Goal: Transaction & Acquisition: Book appointment/travel/reservation

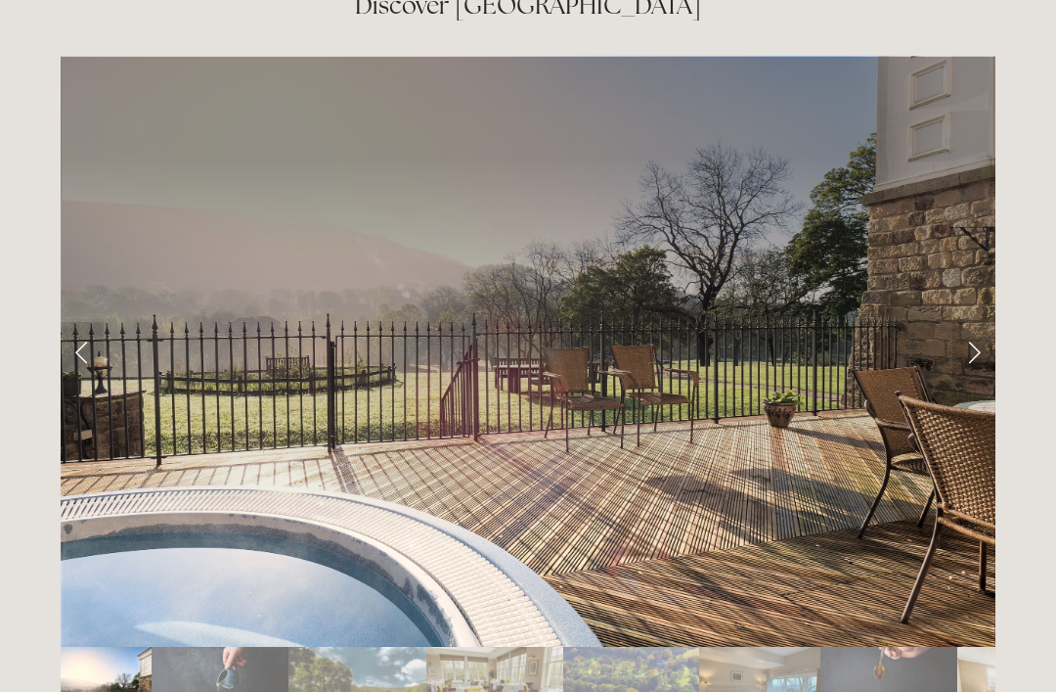
scroll to position [3193, 0]
click at [975, 322] on link "Next Slide" at bounding box center [974, 351] width 43 height 59
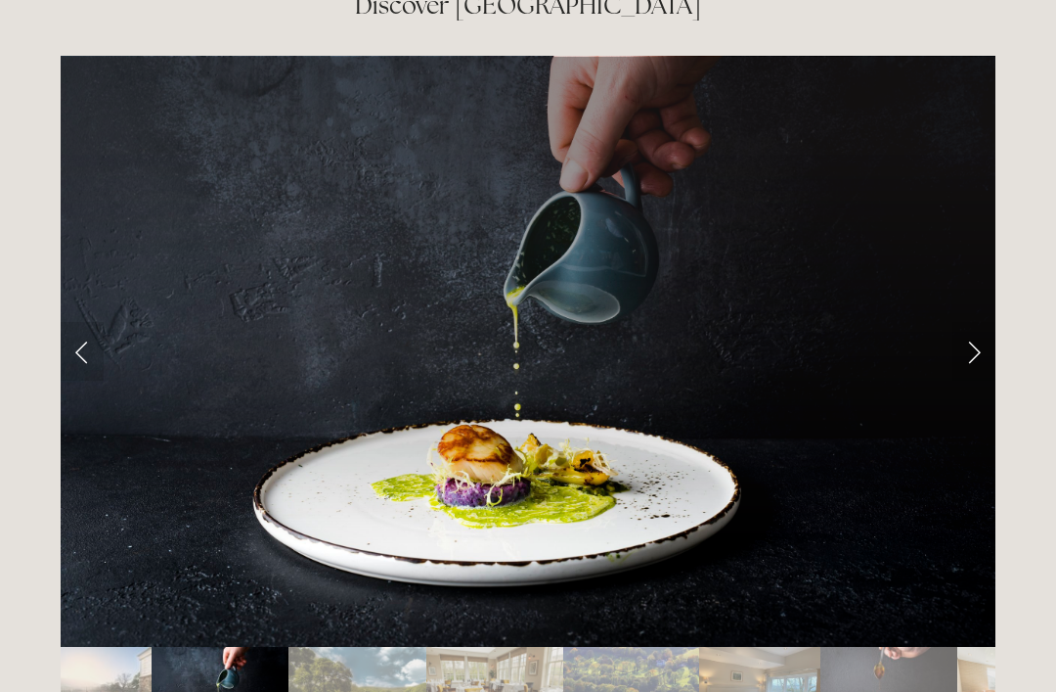
click at [992, 322] on link "Next Slide" at bounding box center [974, 351] width 43 height 59
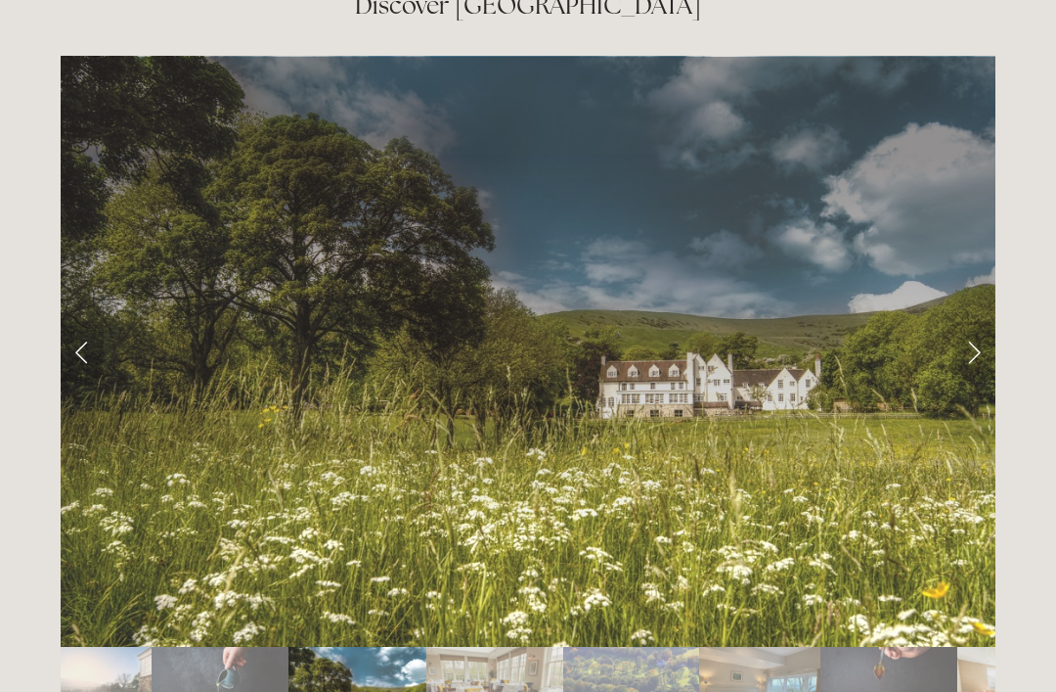
click at [995, 322] on link "Next Slide" at bounding box center [974, 351] width 43 height 59
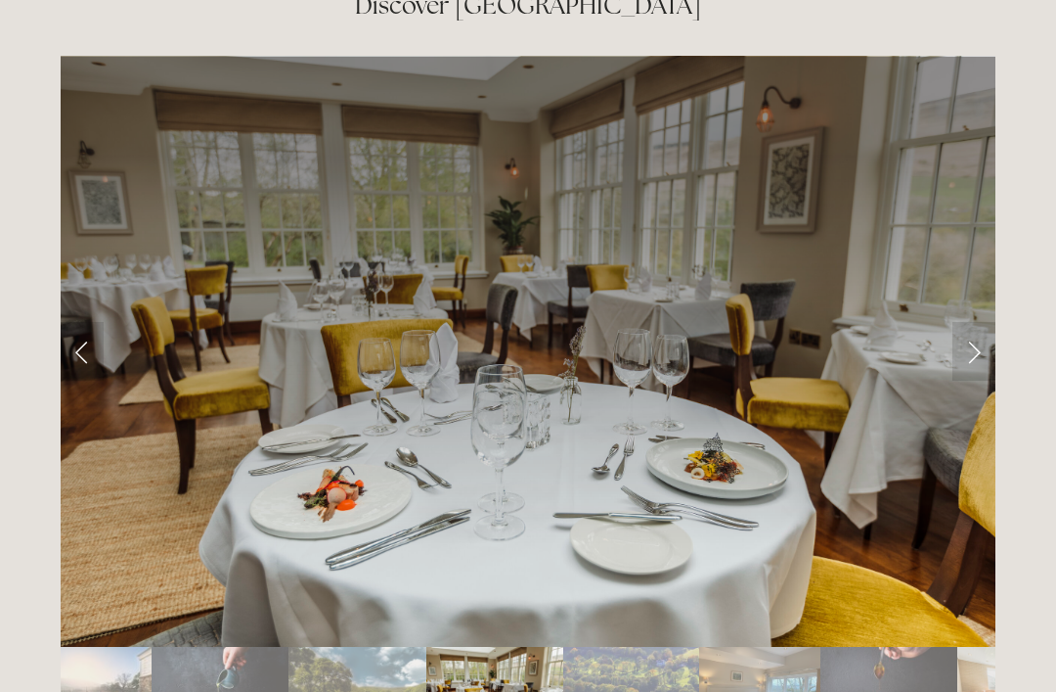
click at [980, 322] on link "Next Slide" at bounding box center [974, 351] width 43 height 59
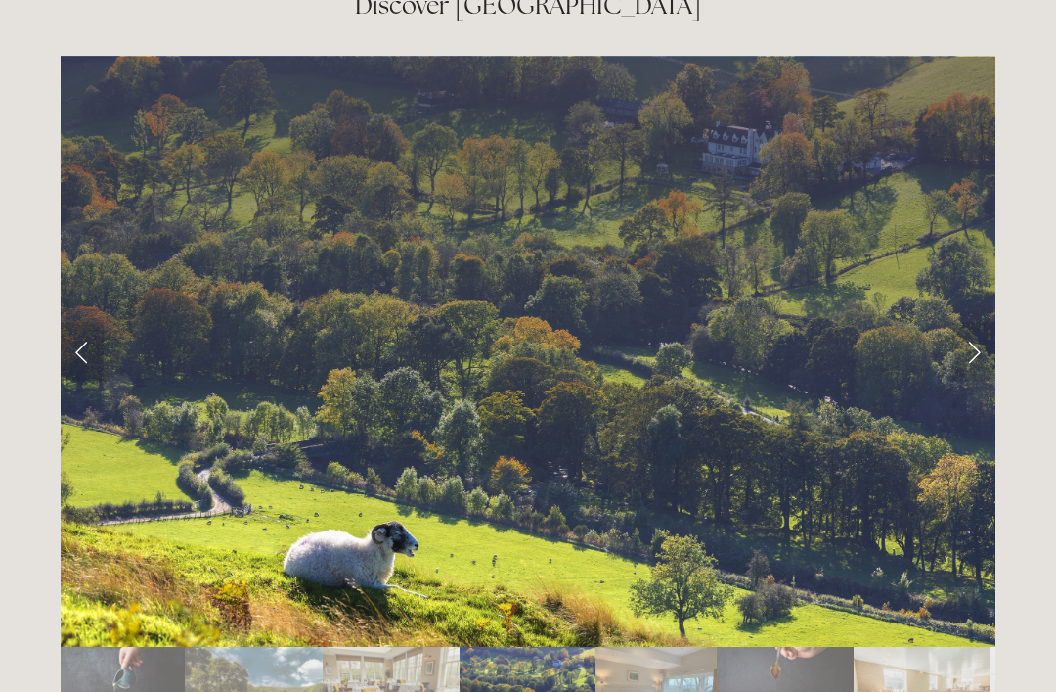
click at [991, 322] on link "Next Slide" at bounding box center [974, 351] width 43 height 59
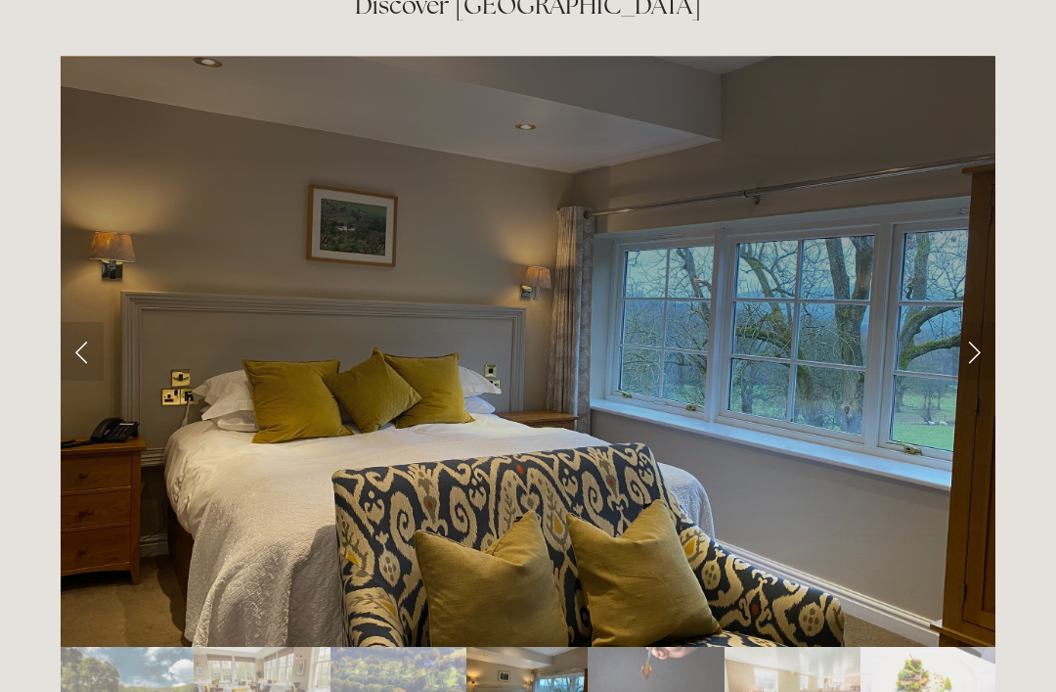
click at [992, 322] on link "Next Slide" at bounding box center [974, 351] width 43 height 59
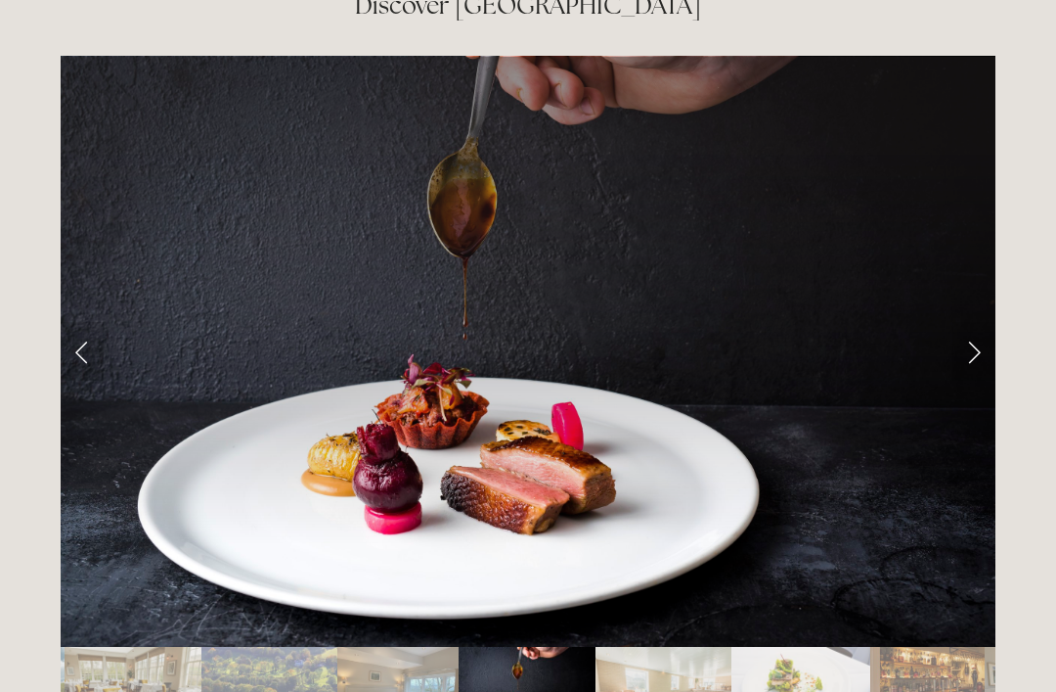
click at [986, 322] on link "Next Slide" at bounding box center [974, 351] width 43 height 59
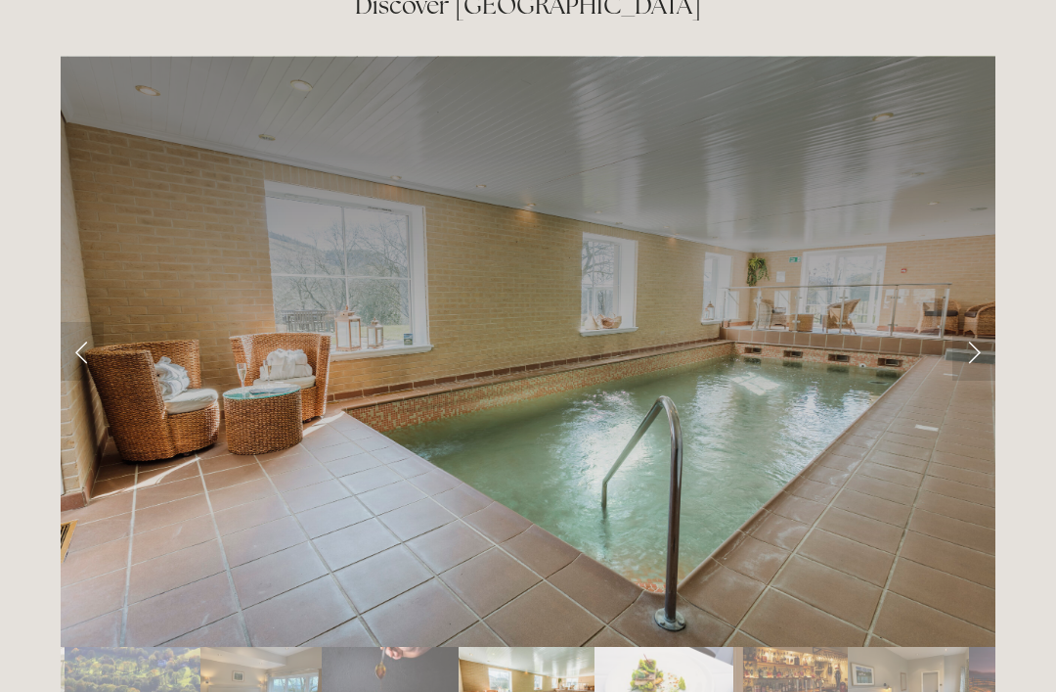
click at [977, 322] on link "Next Slide" at bounding box center [974, 351] width 43 height 59
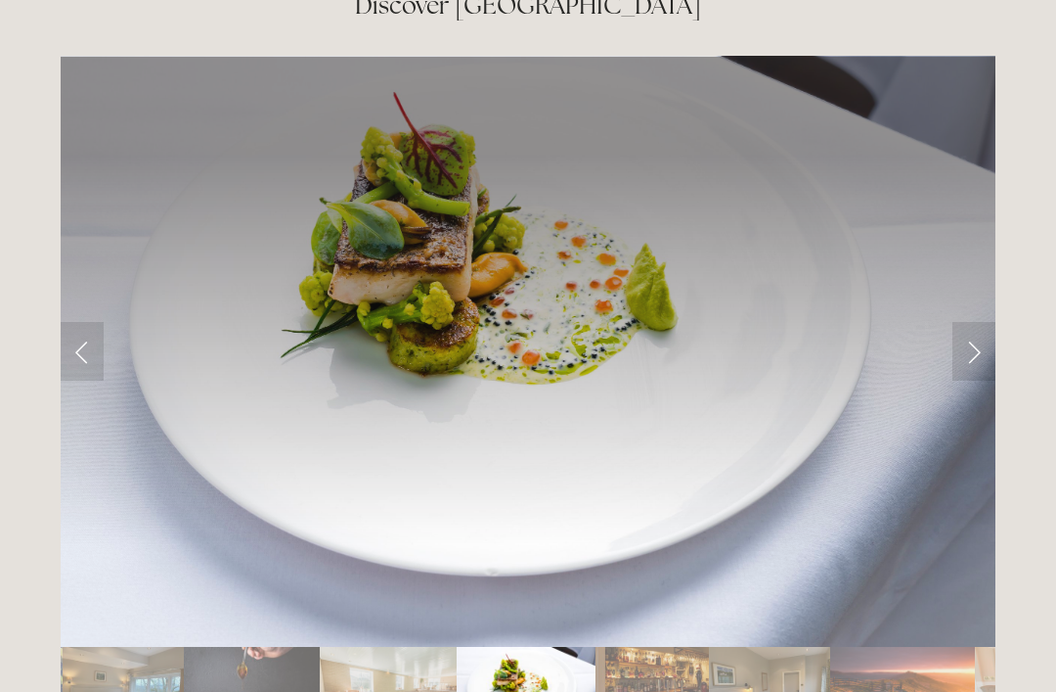
click at [976, 322] on link "Next Slide" at bounding box center [974, 351] width 43 height 59
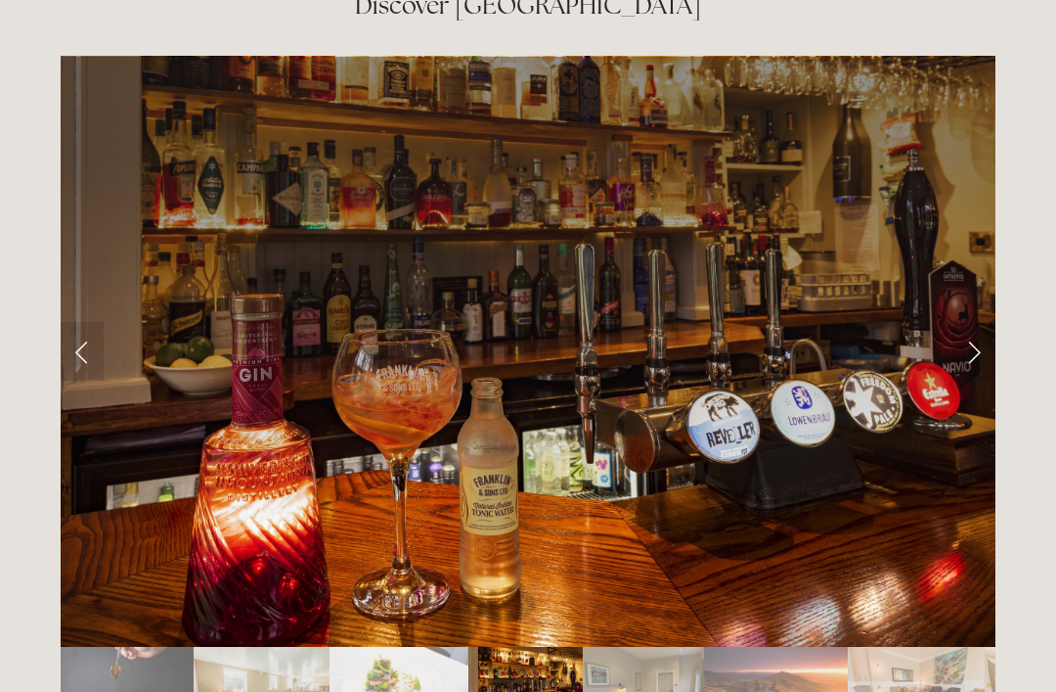
click at [985, 322] on link "Next Slide" at bounding box center [974, 351] width 43 height 59
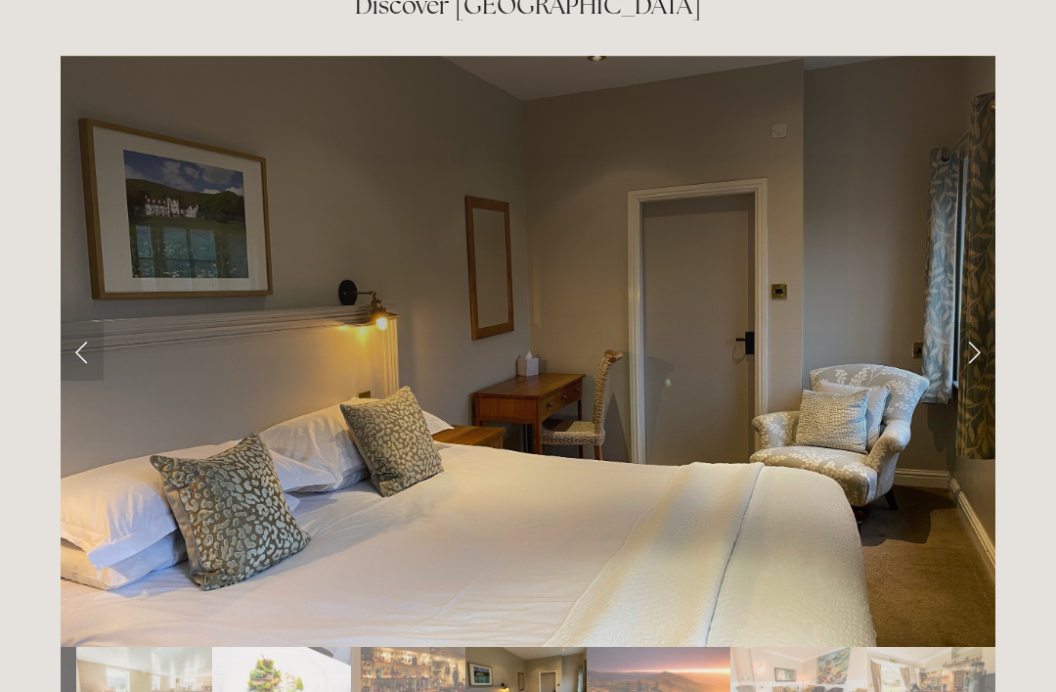
click at [987, 322] on link "Next Slide" at bounding box center [974, 351] width 43 height 59
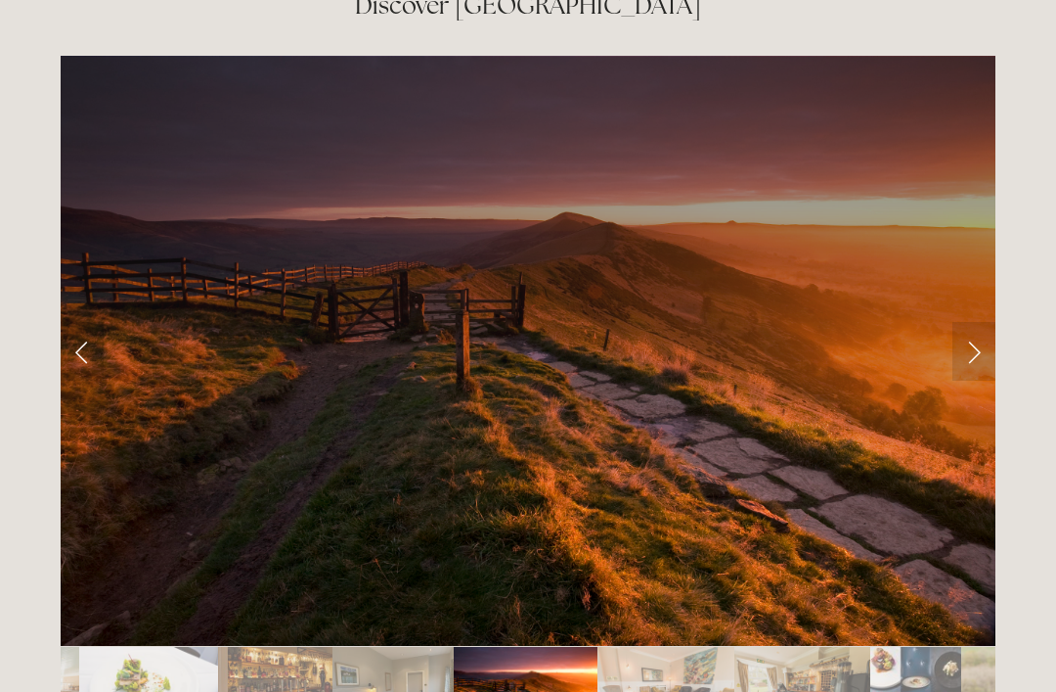
click at [982, 322] on link "Next Slide" at bounding box center [974, 351] width 43 height 59
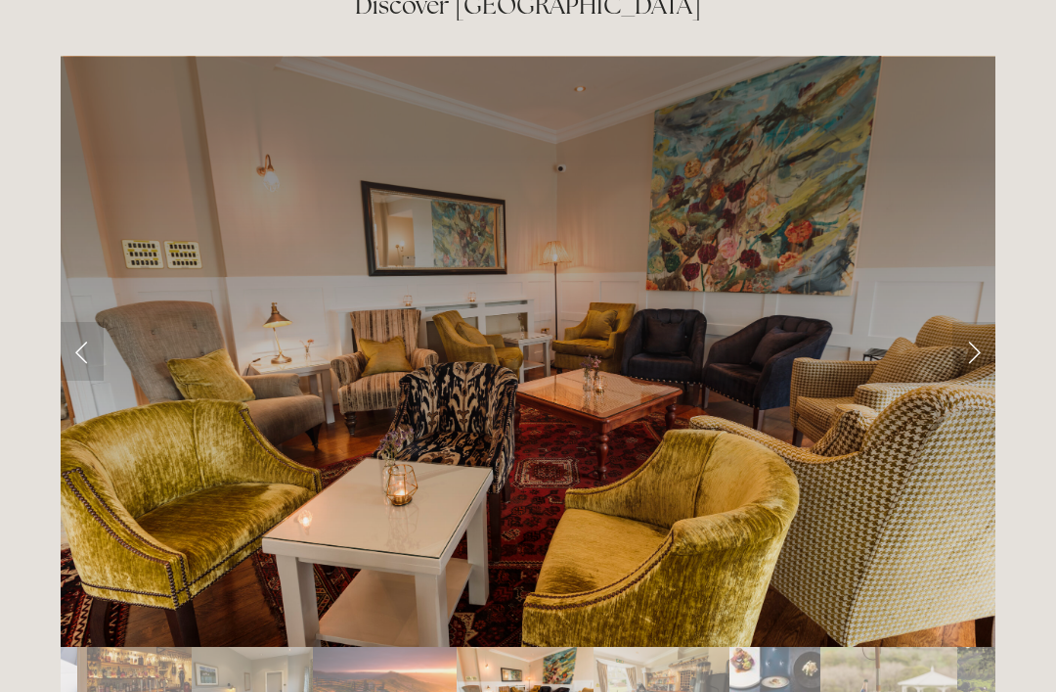
click at [985, 322] on link "Next Slide" at bounding box center [974, 351] width 43 height 59
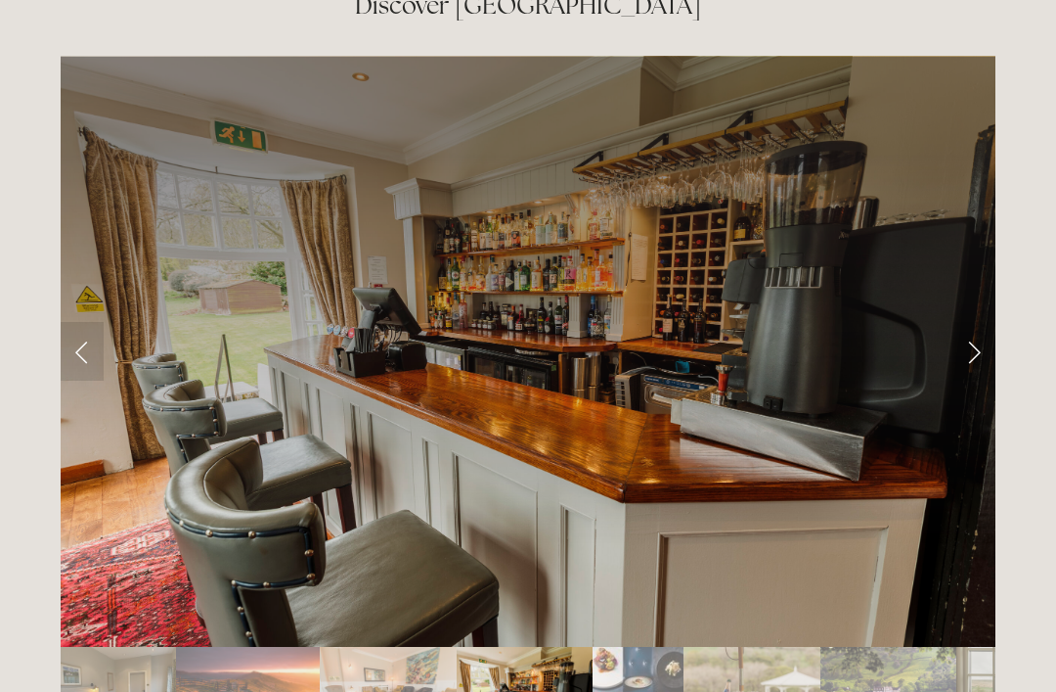
click at [988, 322] on link "Next Slide" at bounding box center [974, 351] width 43 height 59
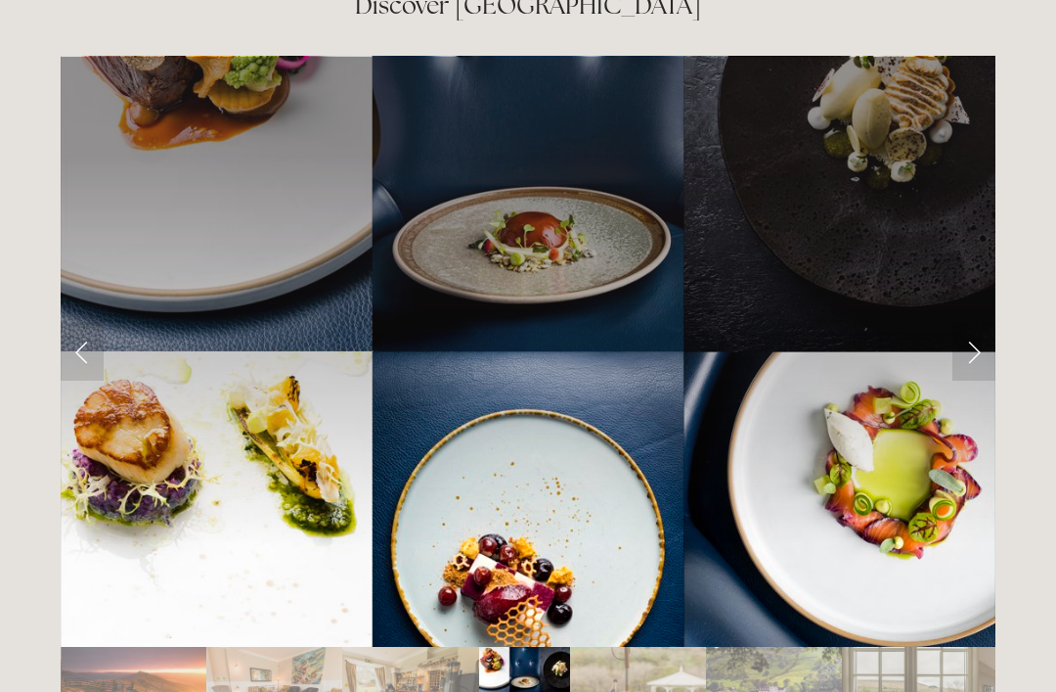
click at [992, 322] on link "Next Slide" at bounding box center [974, 351] width 43 height 59
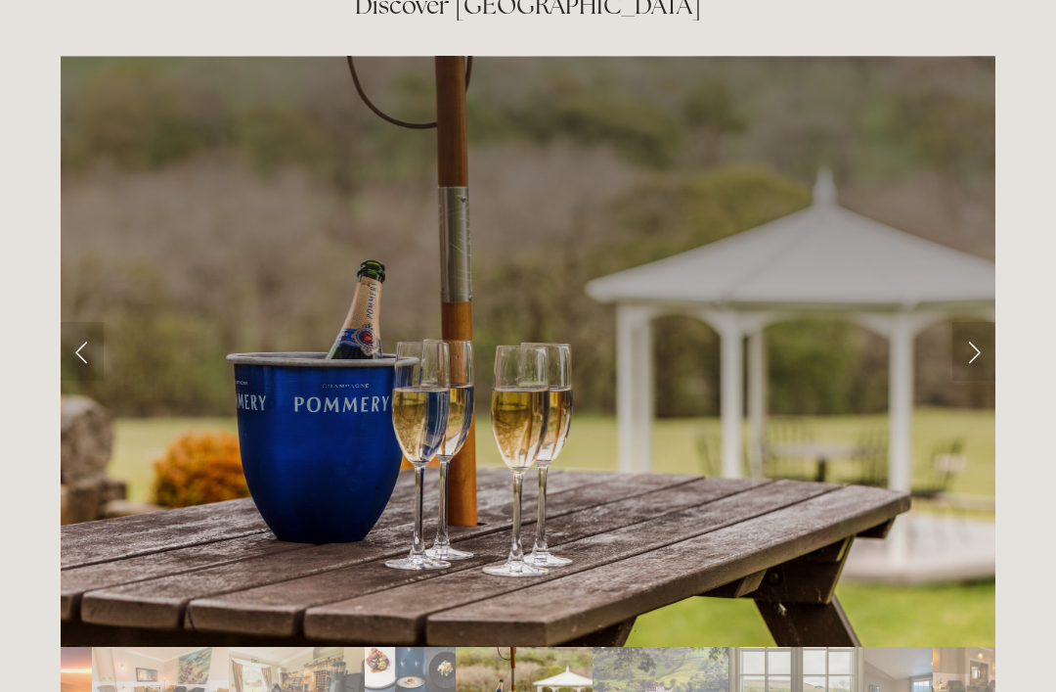
click at [992, 322] on link "Next Slide" at bounding box center [974, 351] width 43 height 59
click at [974, 322] on link "Next Slide" at bounding box center [974, 351] width 43 height 59
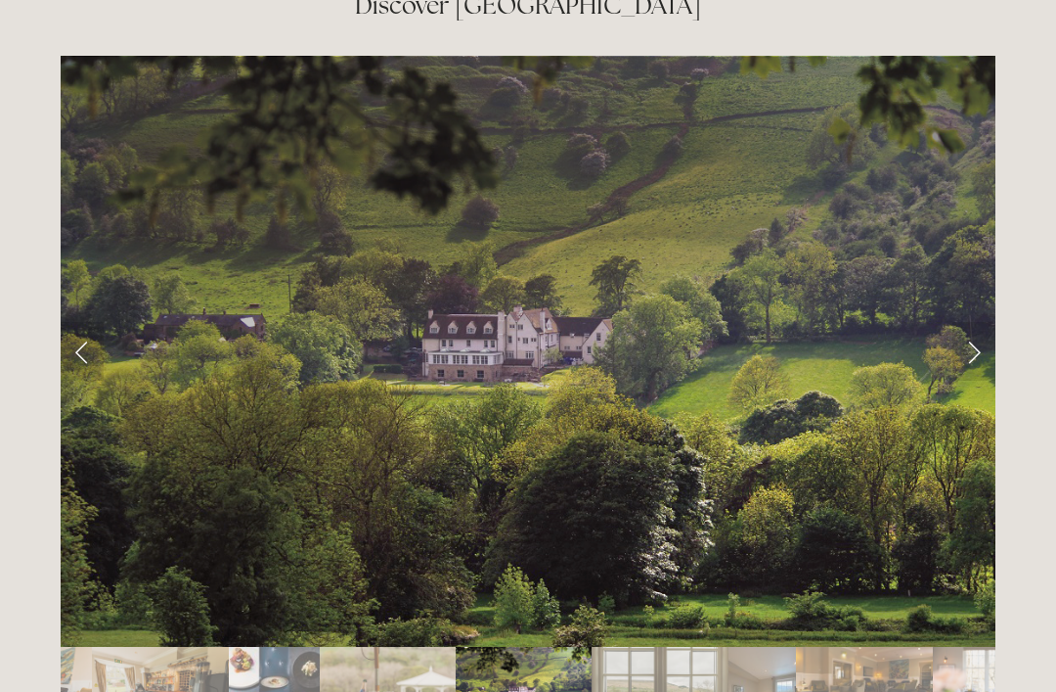
click at [980, 322] on link "Next Slide" at bounding box center [974, 351] width 43 height 59
click at [973, 322] on link "Next Slide" at bounding box center [974, 351] width 43 height 59
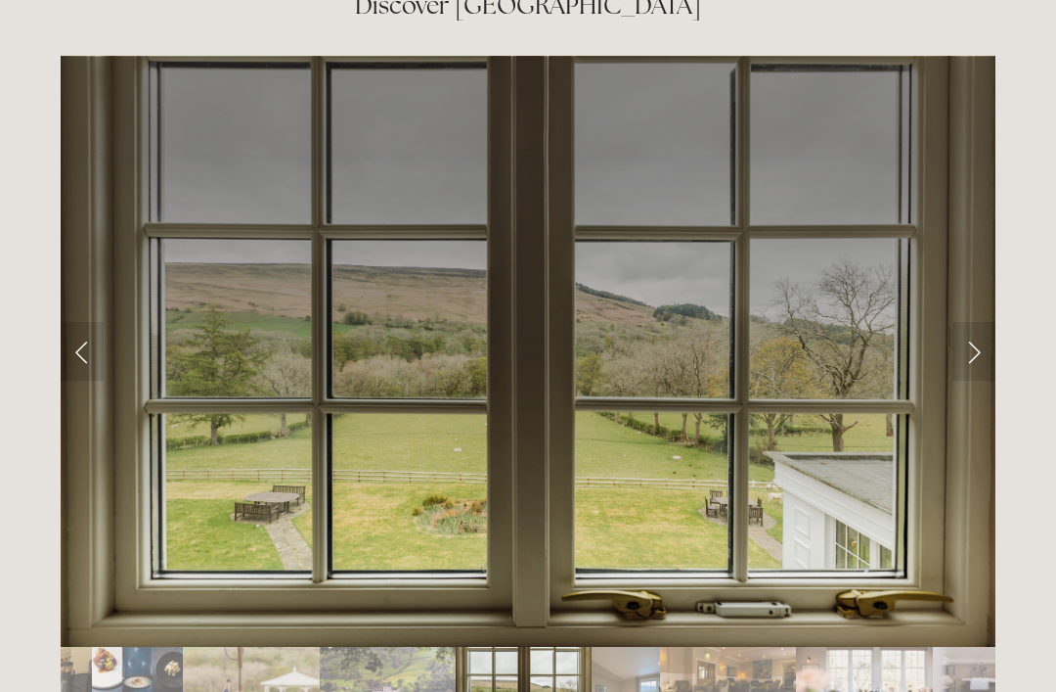
click at [985, 322] on link "Next Slide" at bounding box center [974, 351] width 43 height 59
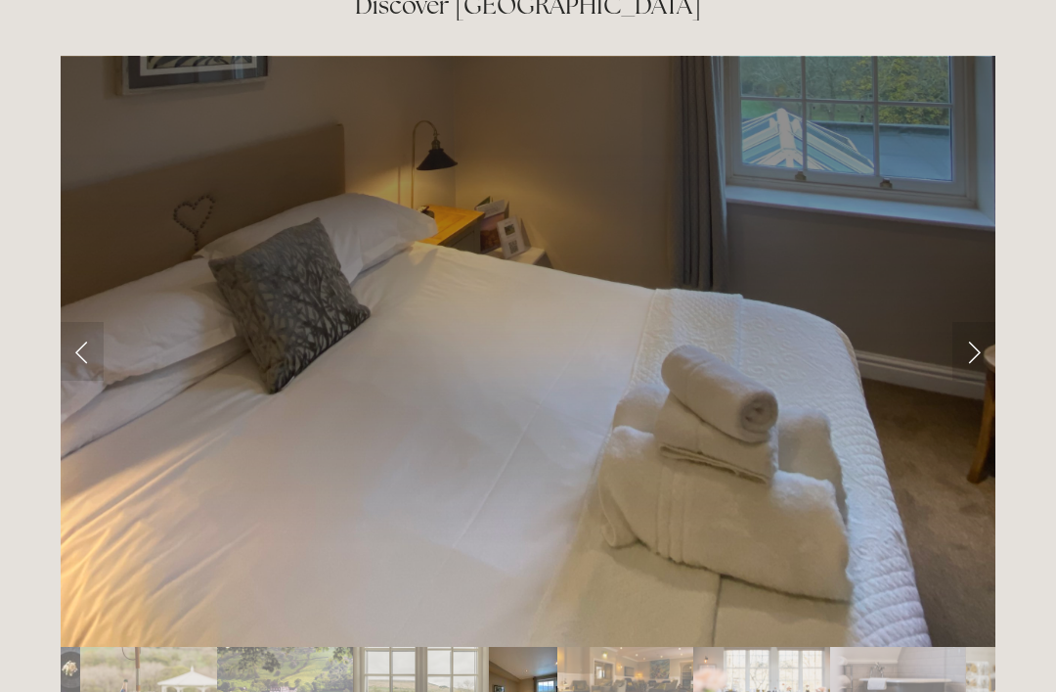
click at [991, 322] on link "Next Slide" at bounding box center [974, 351] width 43 height 59
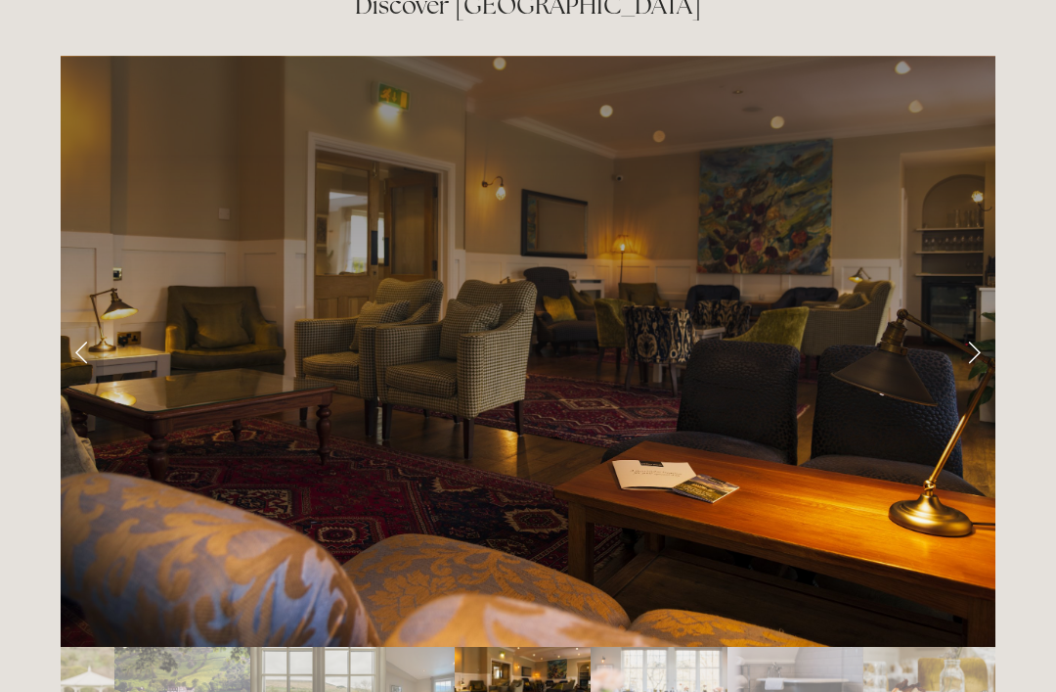
click at [995, 322] on link "Next Slide" at bounding box center [974, 351] width 43 height 59
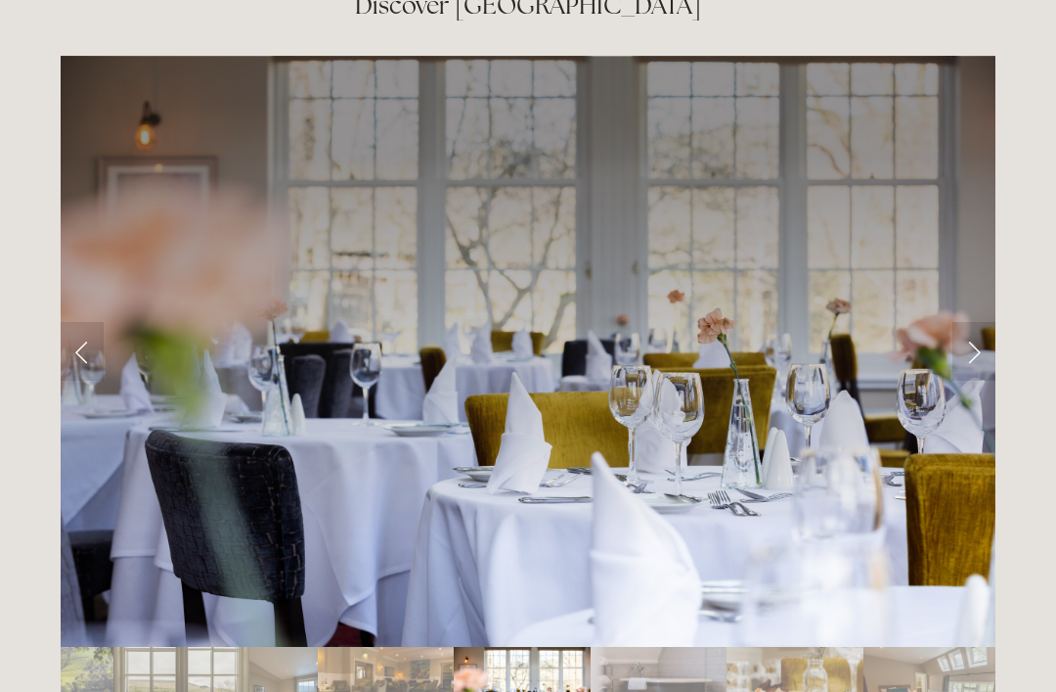
click at [993, 322] on link "Next Slide" at bounding box center [974, 351] width 43 height 59
click at [987, 322] on link "Next Slide" at bounding box center [974, 351] width 43 height 59
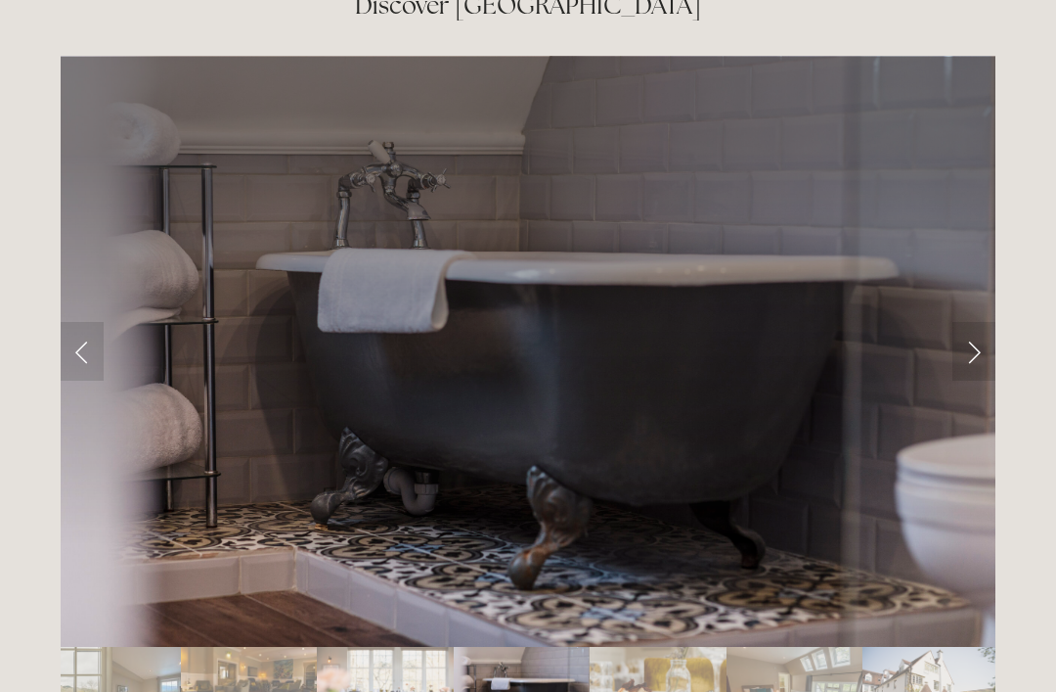
click at [986, 322] on link "Next Slide" at bounding box center [974, 351] width 43 height 59
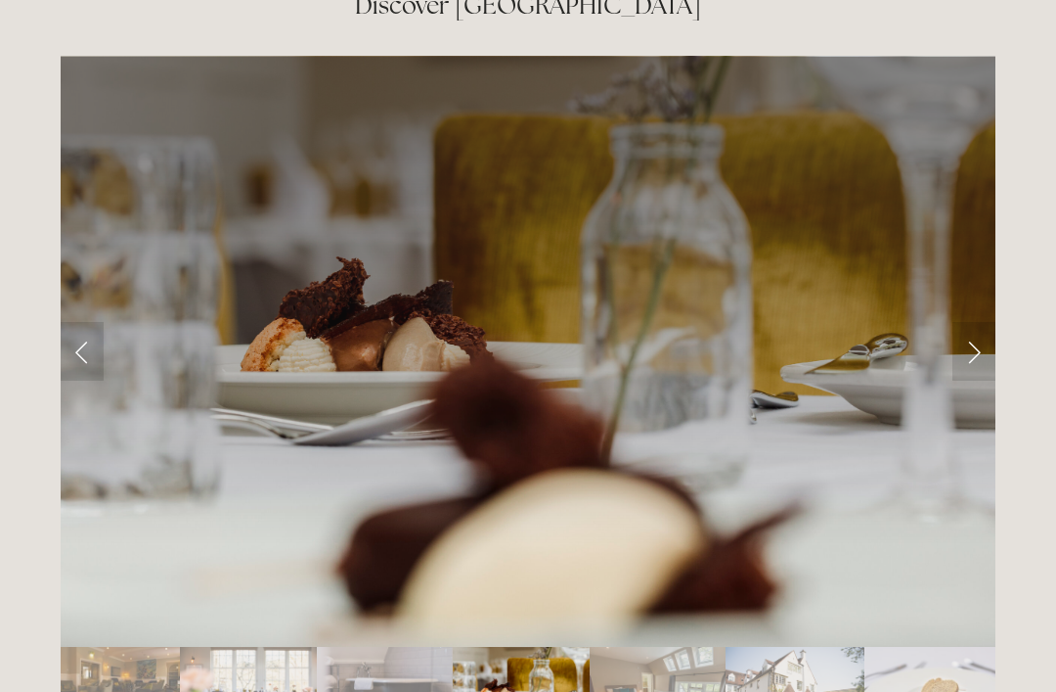
click at [989, 322] on link "Next Slide" at bounding box center [974, 351] width 43 height 59
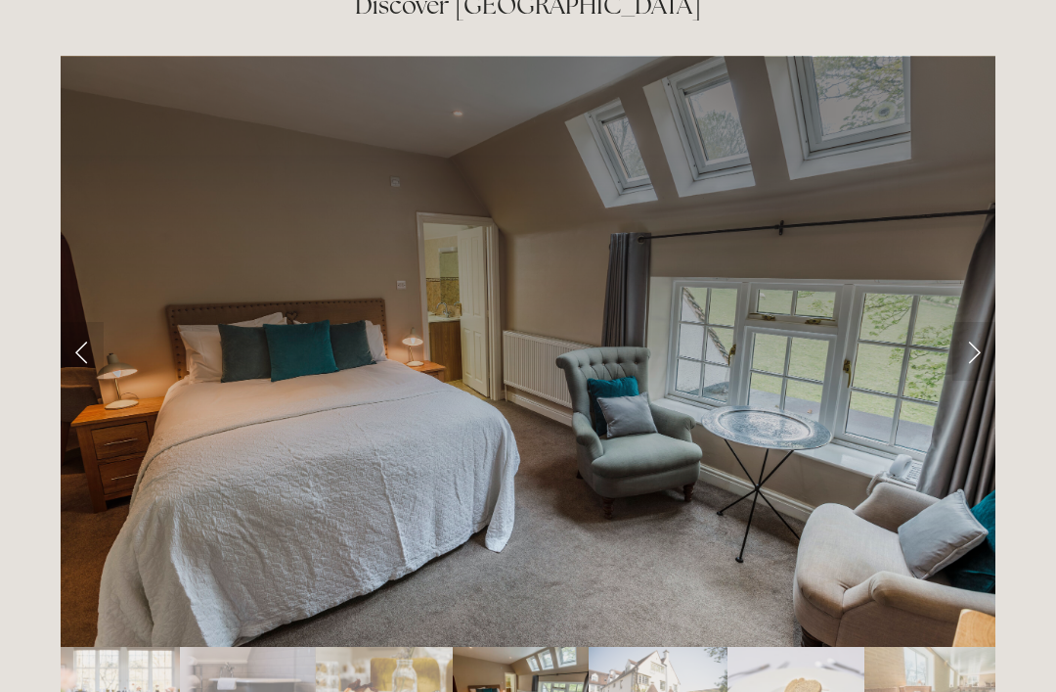
click at [993, 322] on link "Next Slide" at bounding box center [974, 351] width 43 height 59
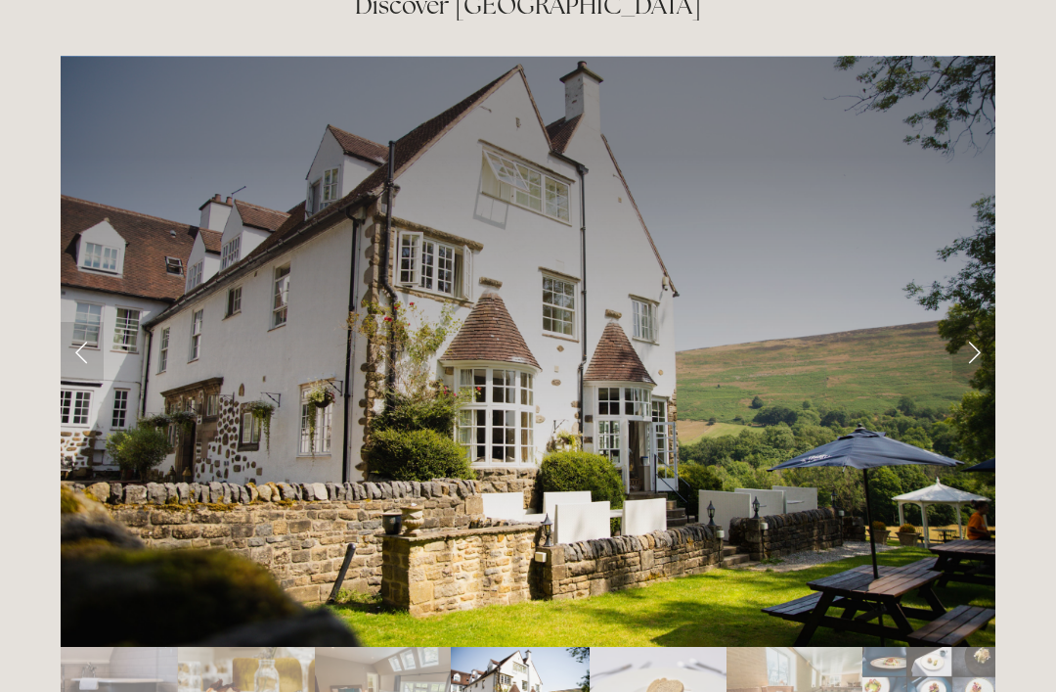
click at [977, 322] on link "Next Slide" at bounding box center [974, 351] width 43 height 59
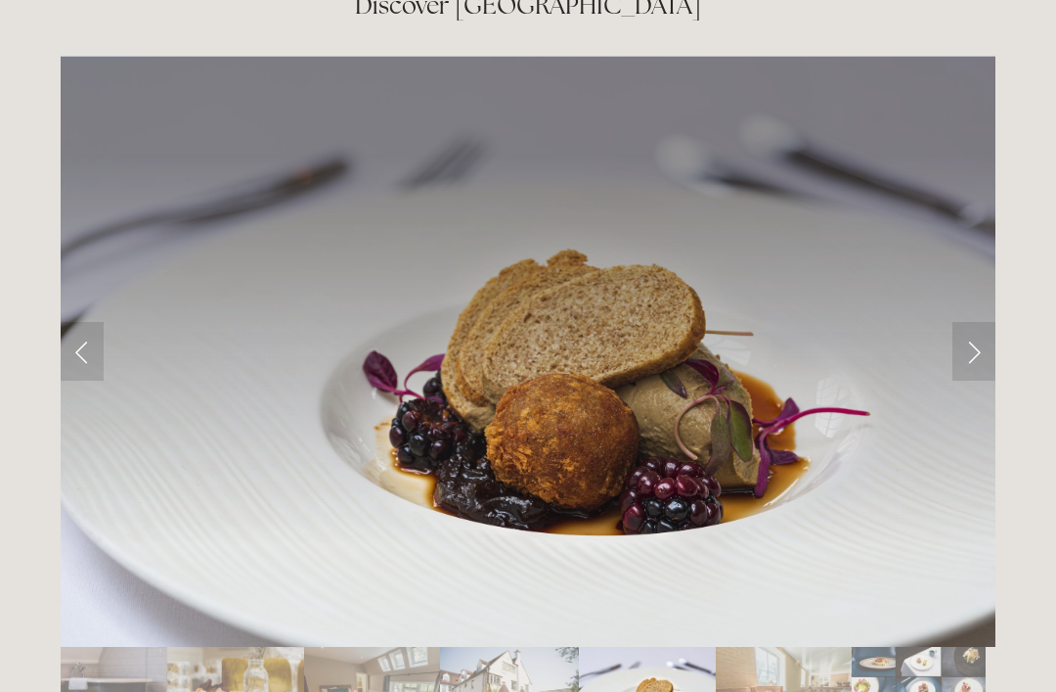
click at [971, 322] on link "Next Slide" at bounding box center [974, 351] width 43 height 59
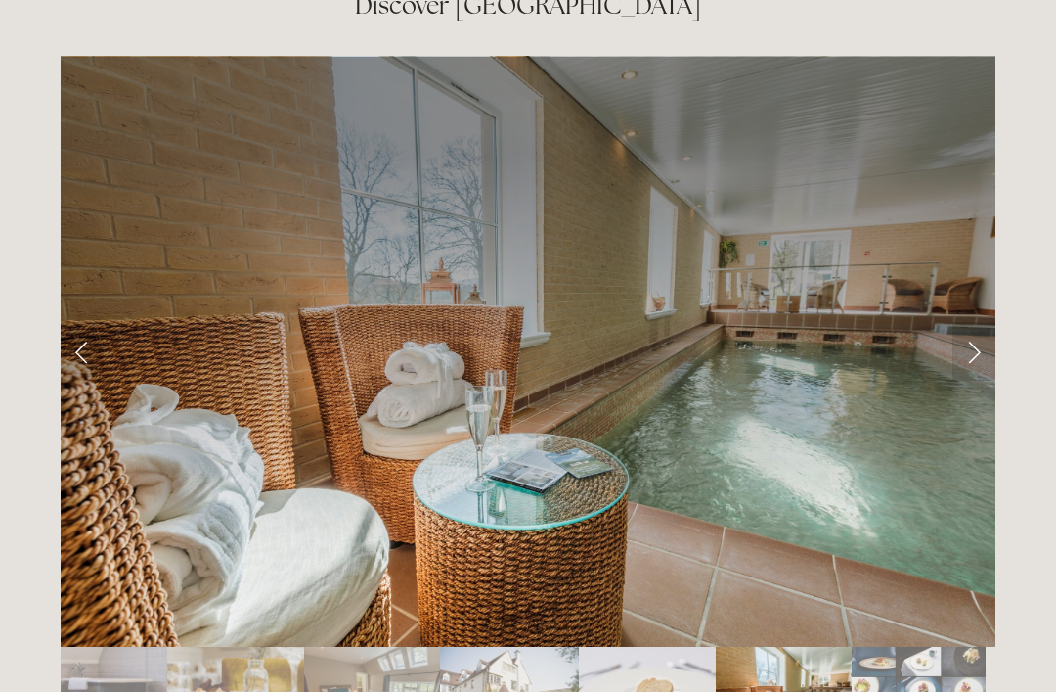
click at [980, 322] on link "Next Slide" at bounding box center [974, 351] width 43 height 59
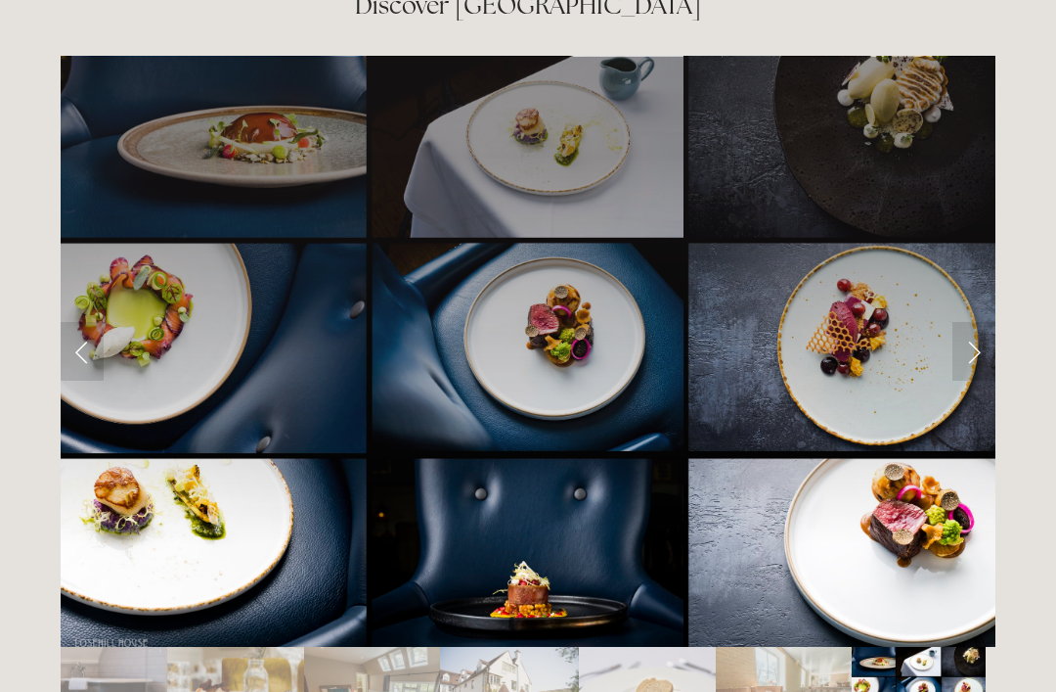
click at [987, 322] on link "Next Slide" at bounding box center [974, 351] width 43 height 59
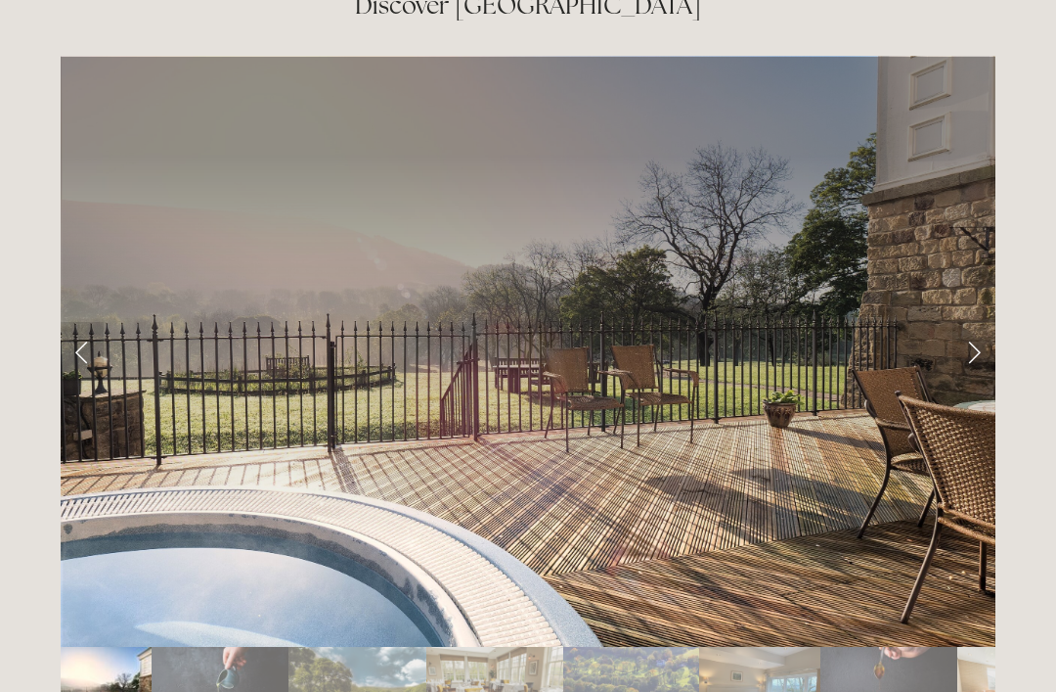
click at [988, 322] on link "Next Slide" at bounding box center [974, 351] width 43 height 59
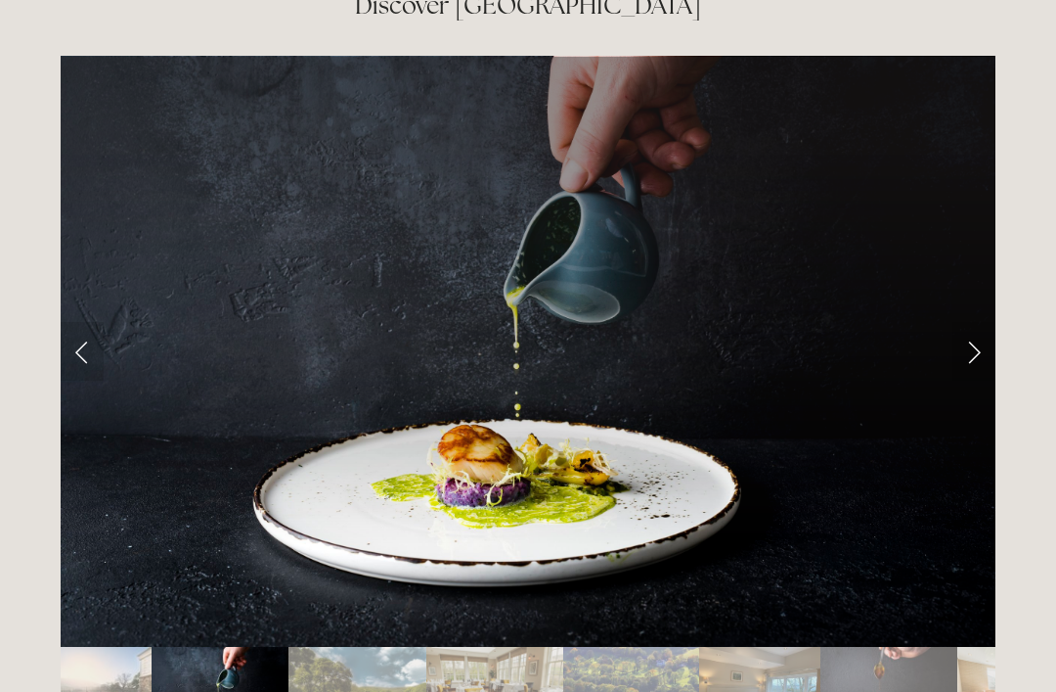
click at [990, 322] on link "Next Slide" at bounding box center [974, 351] width 43 height 59
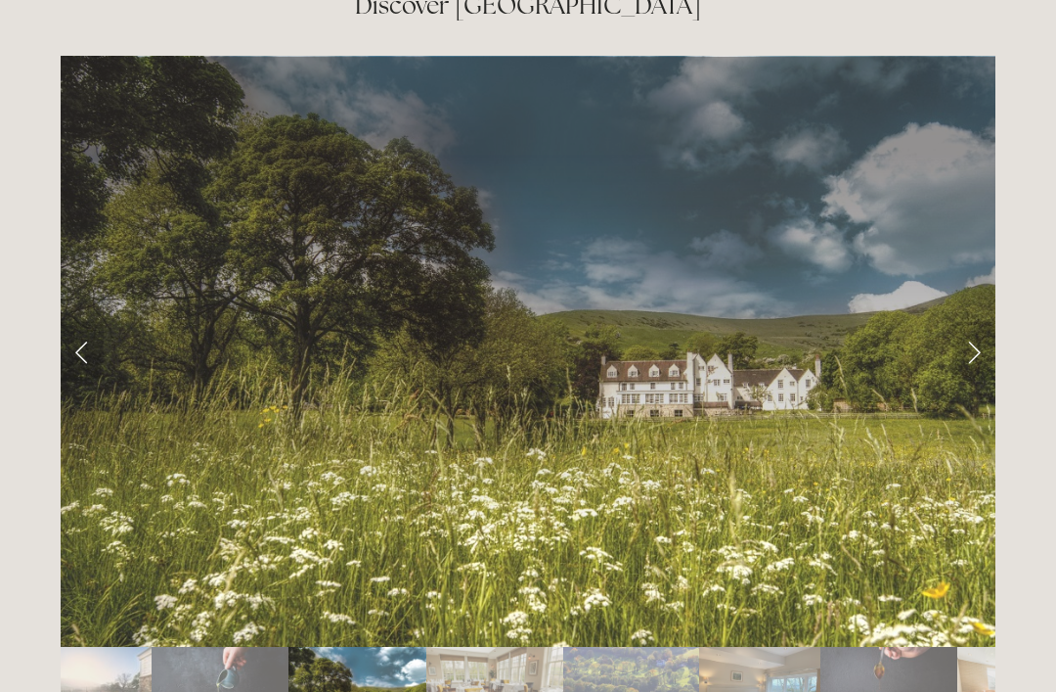
click at [992, 322] on link "Next Slide" at bounding box center [974, 351] width 43 height 59
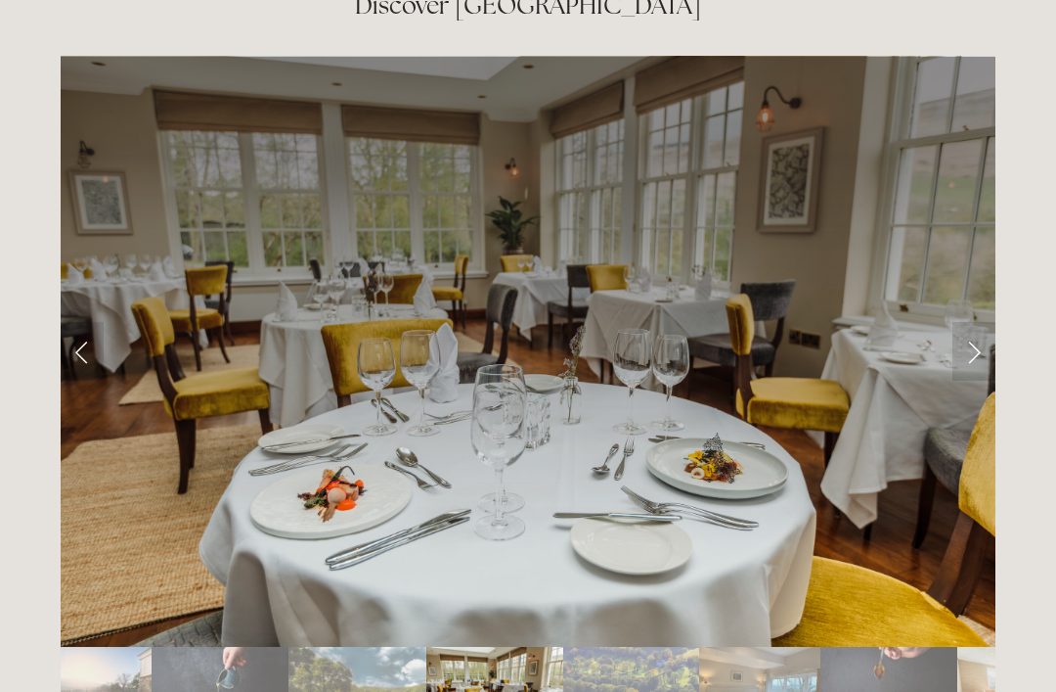
click at [993, 322] on link "Next Slide" at bounding box center [974, 351] width 43 height 59
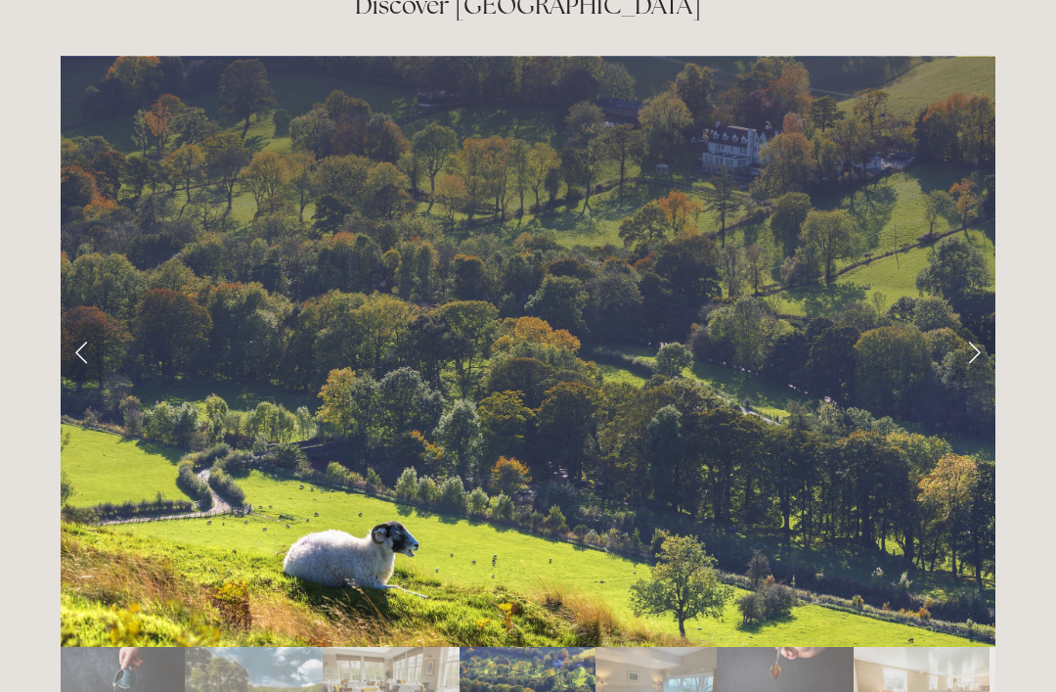
click at [994, 322] on link "Next Slide" at bounding box center [974, 351] width 43 height 59
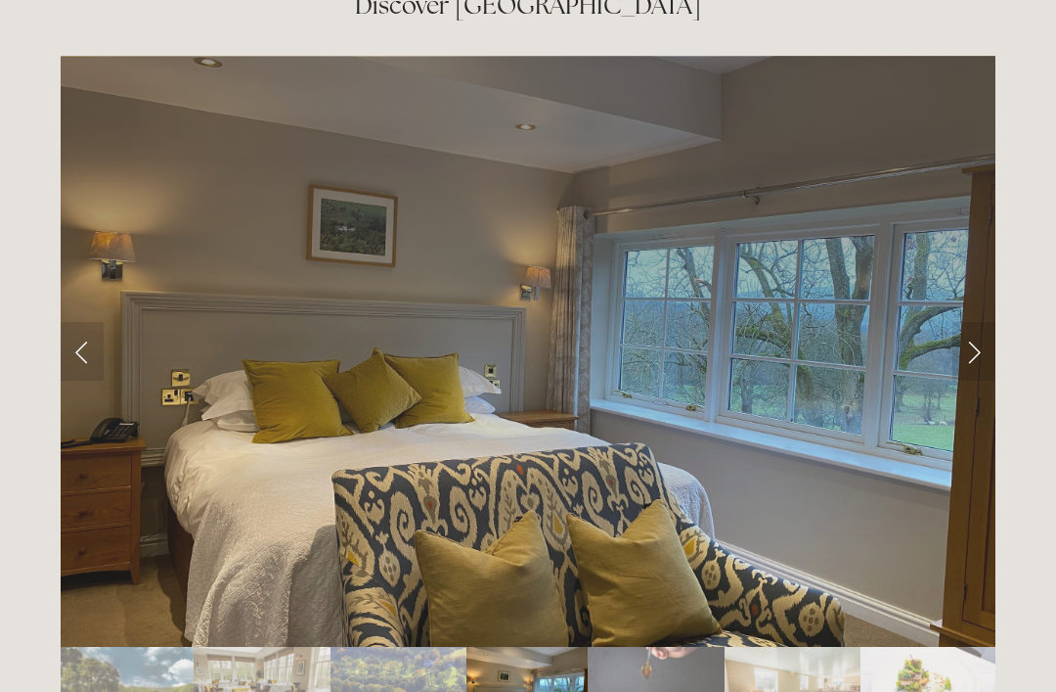
click at [995, 322] on link "Next Slide" at bounding box center [974, 351] width 43 height 59
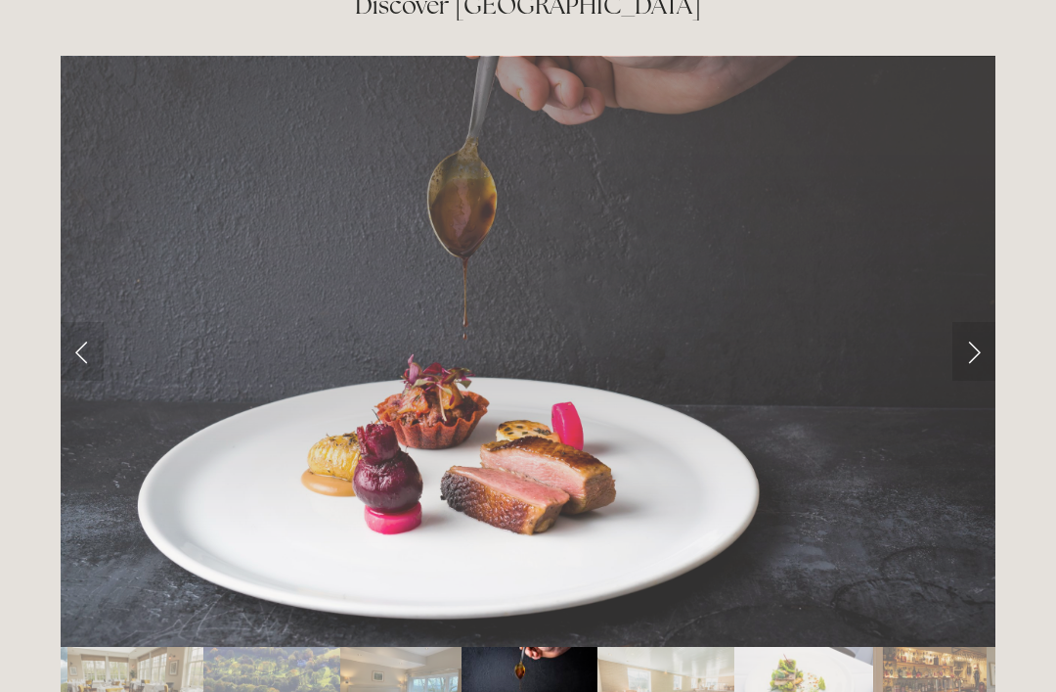
click at [995, 322] on link "Next Slide" at bounding box center [974, 351] width 43 height 59
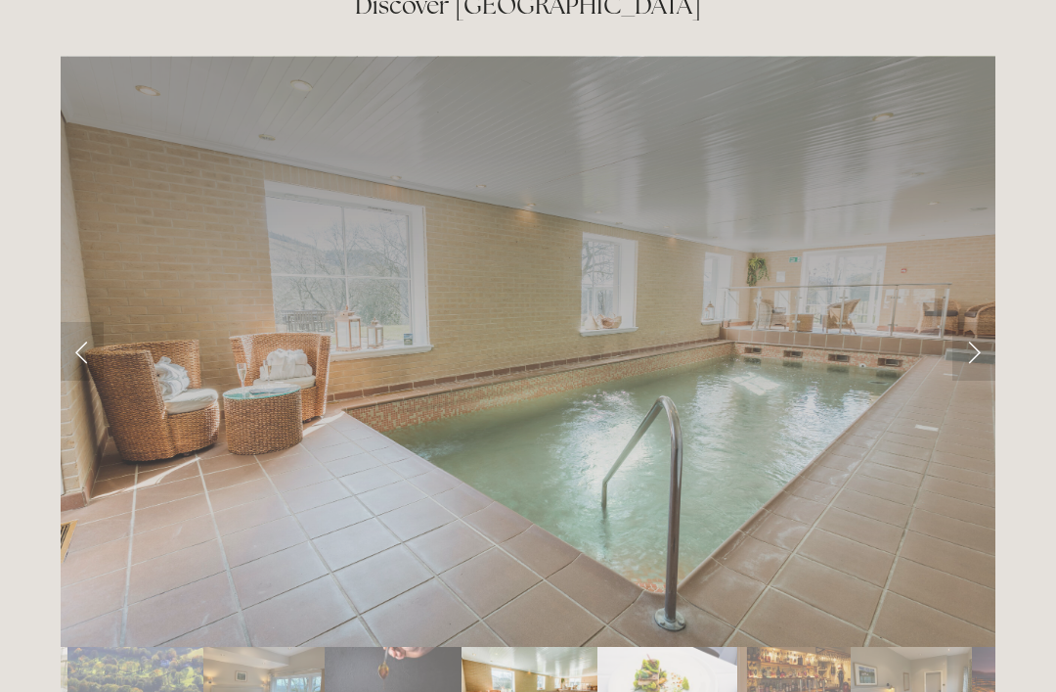
click at [994, 322] on link "Next Slide" at bounding box center [974, 351] width 43 height 59
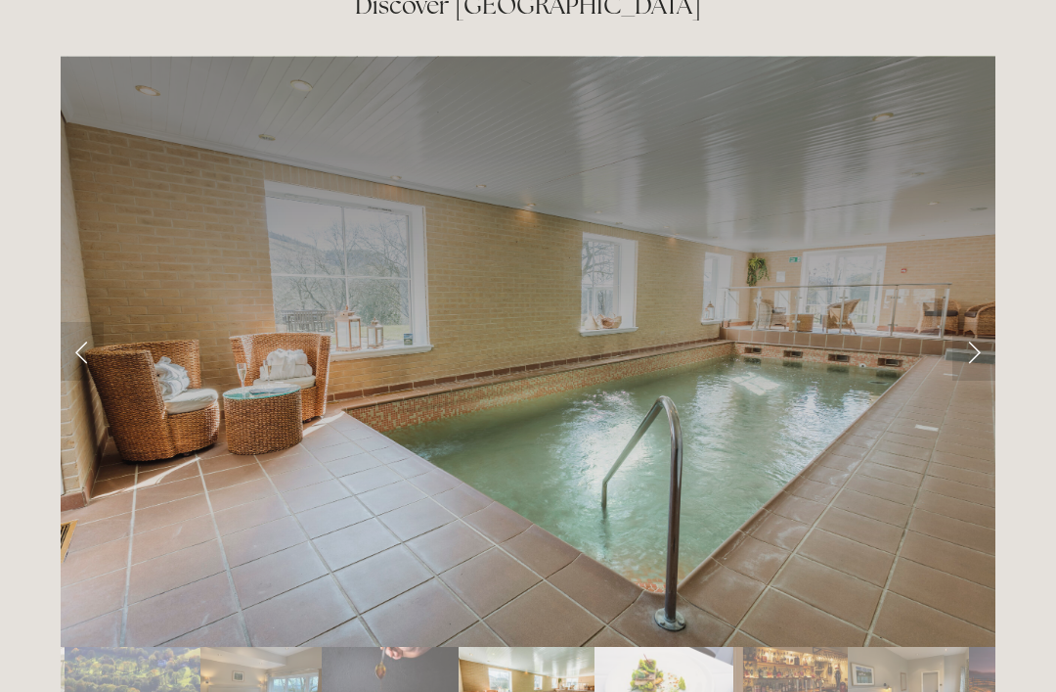
click at [994, 322] on link "Next Slide" at bounding box center [974, 351] width 43 height 59
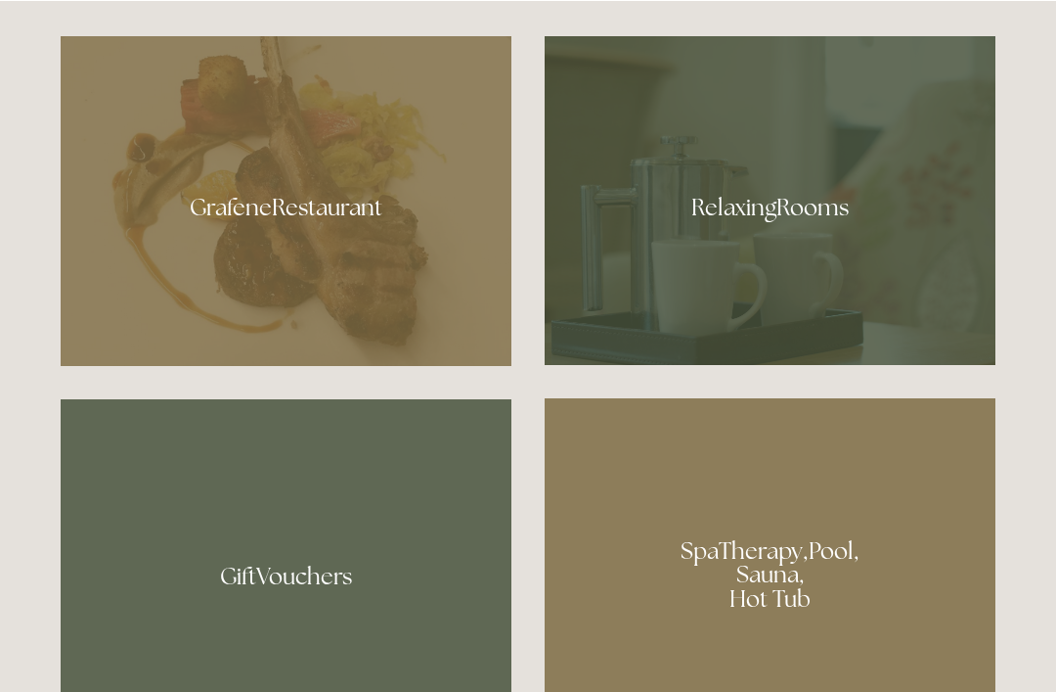
scroll to position [1143, 0]
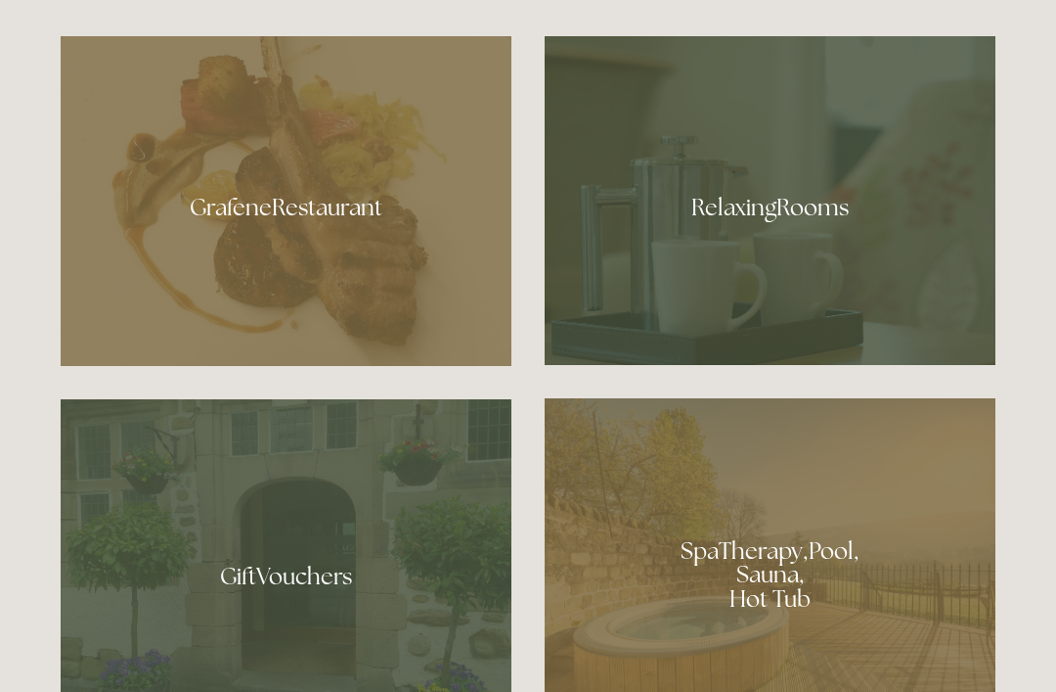
click at [258, 256] on div at bounding box center [286, 201] width 451 height 330
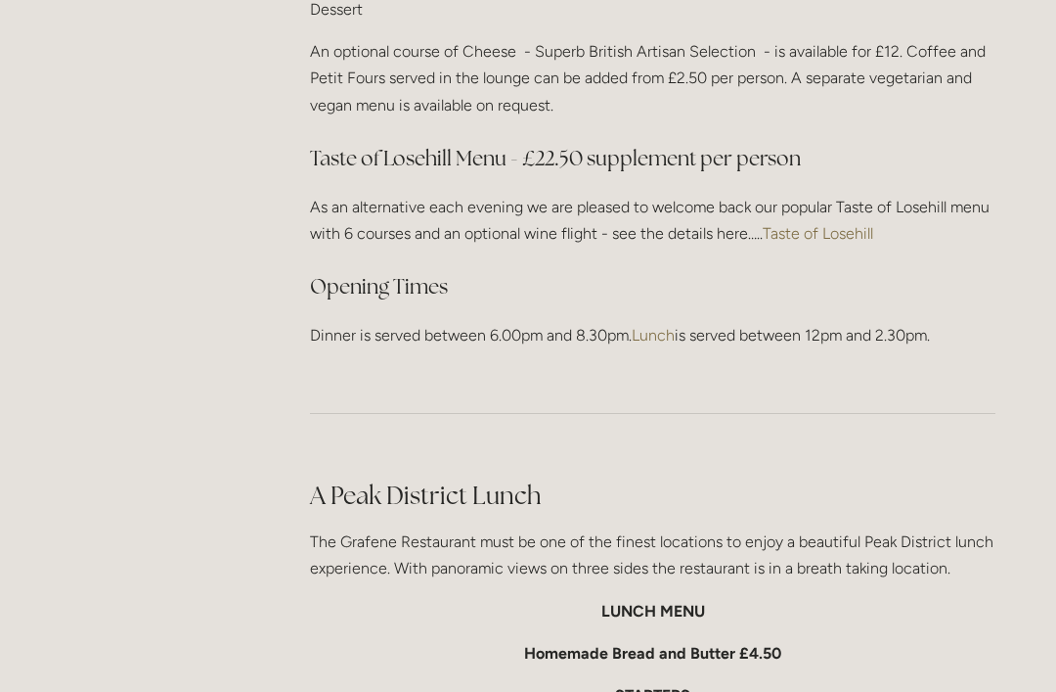
scroll to position [2738, 0]
click at [844, 223] on link "Taste of Losehill" at bounding box center [818, 232] width 111 height 19
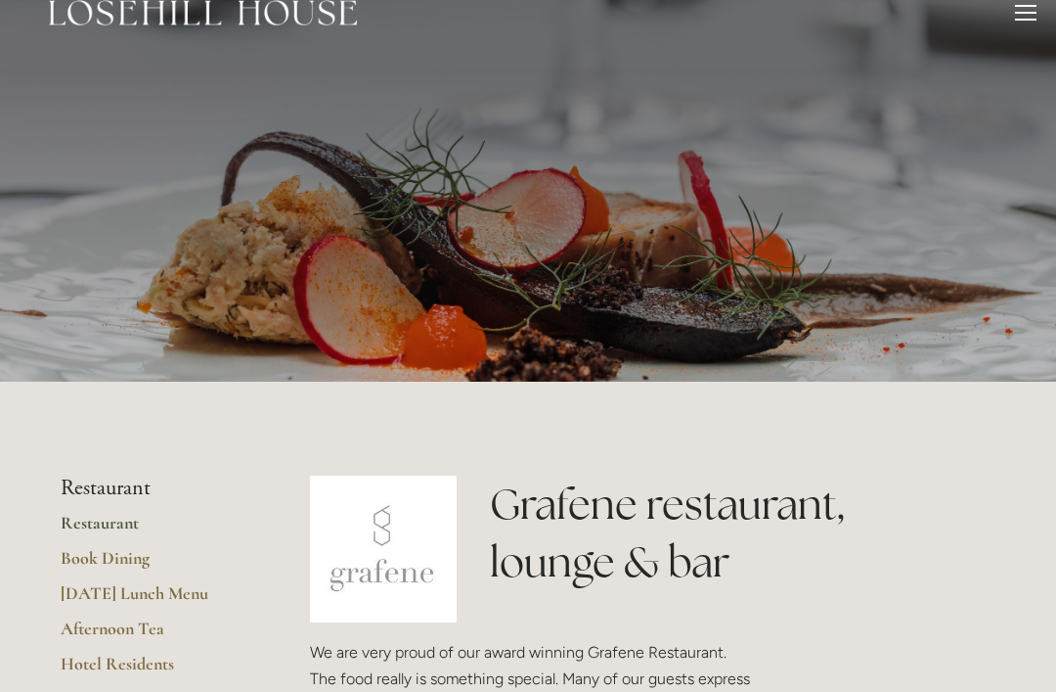
scroll to position [0, 0]
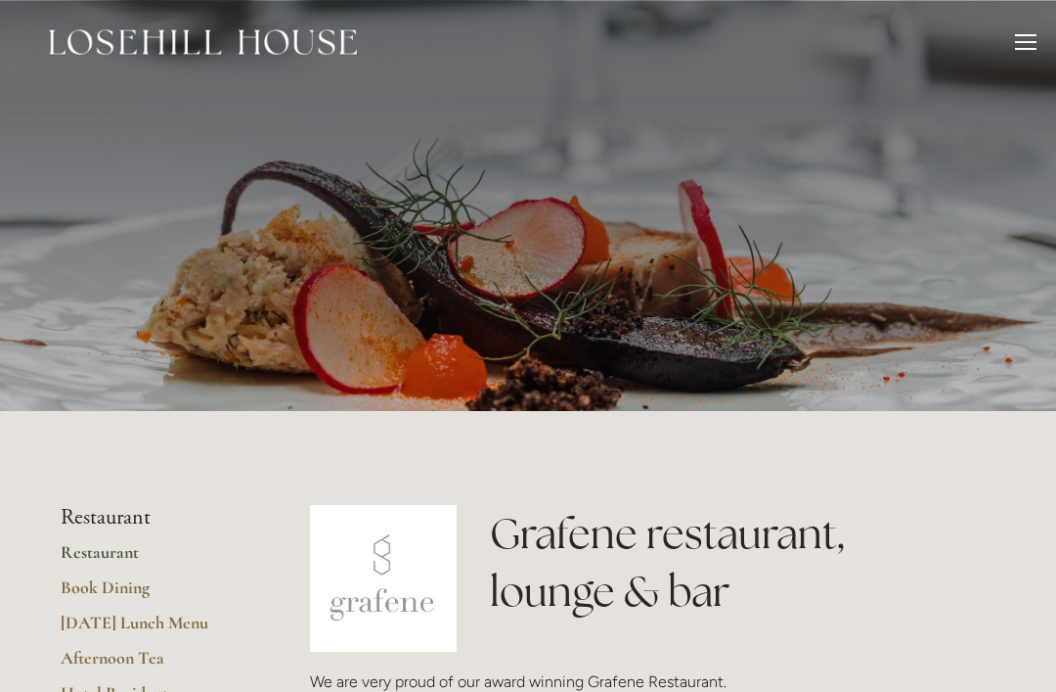
click at [1035, 50] on div at bounding box center [1026, 45] width 22 height 22
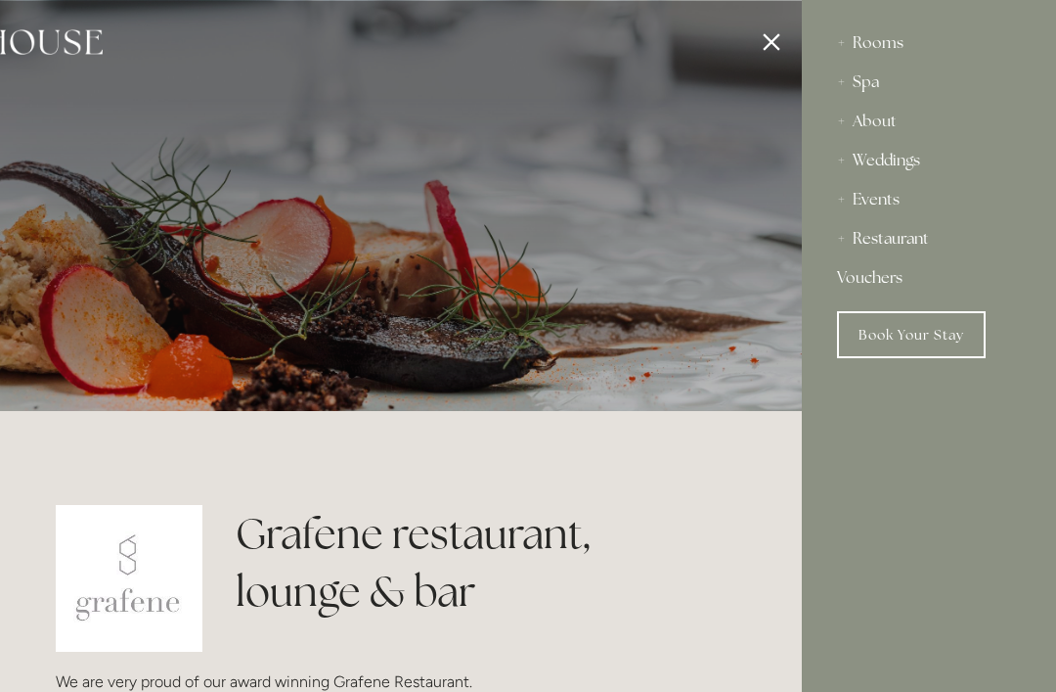
click at [777, 40] on div at bounding box center [274, 346] width 1056 height 692
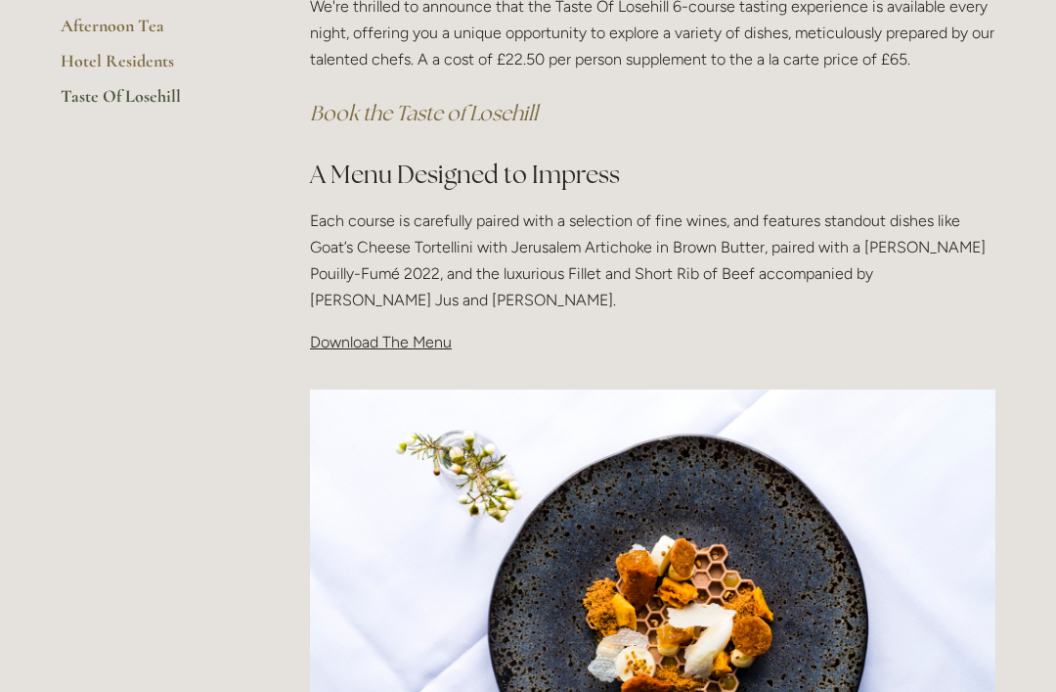
scroll to position [485, 0]
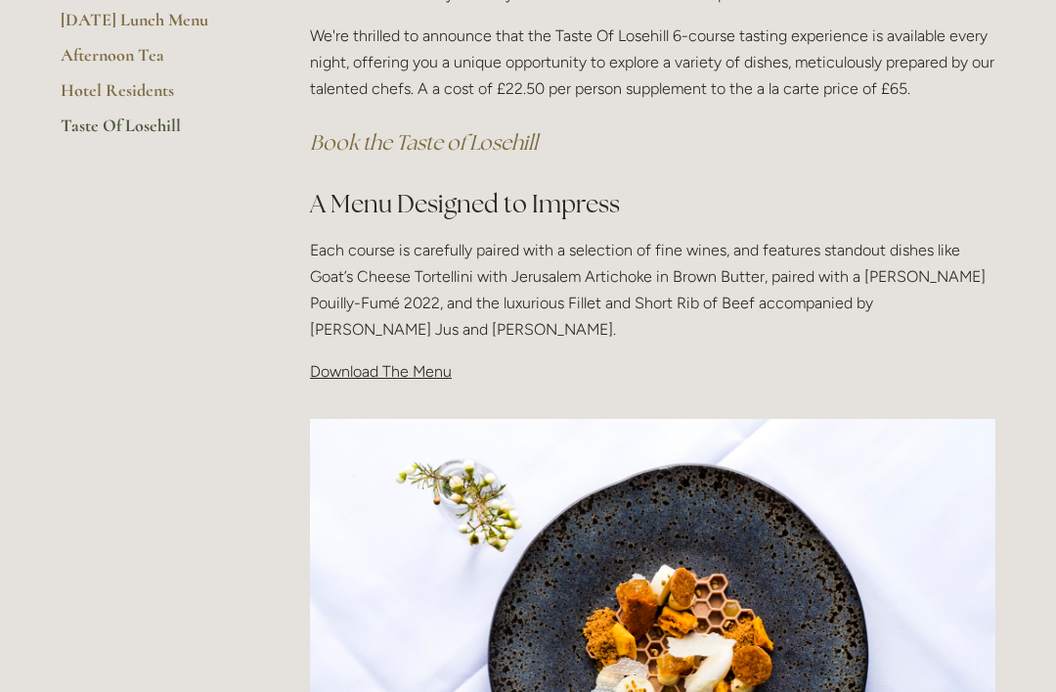
click at [397, 373] on span "Download The Menu" at bounding box center [381, 371] width 142 height 19
click at [411, 373] on span "Download The Menu" at bounding box center [381, 371] width 142 height 19
click at [408, 372] on span "Download The Menu" at bounding box center [381, 371] width 142 height 19
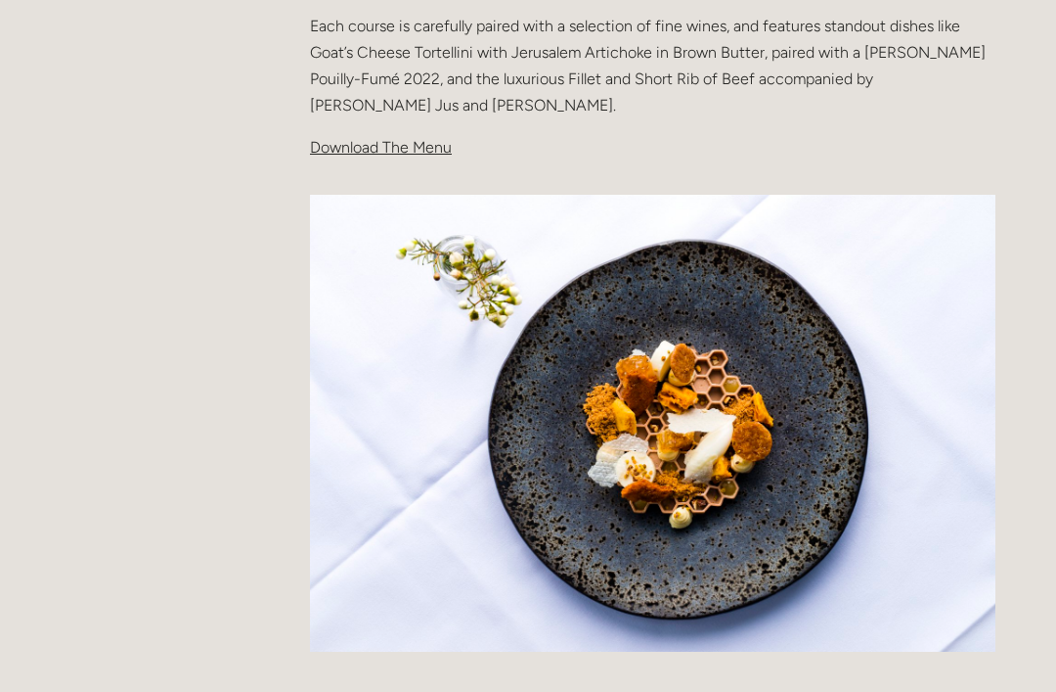
scroll to position [709, 0]
click at [354, 147] on span "Download The Menu" at bounding box center [381, 147] width 142 height 19
click at [379, 148] on span "Download The Menu" at bounding box center [381, 147] width 142 height 19
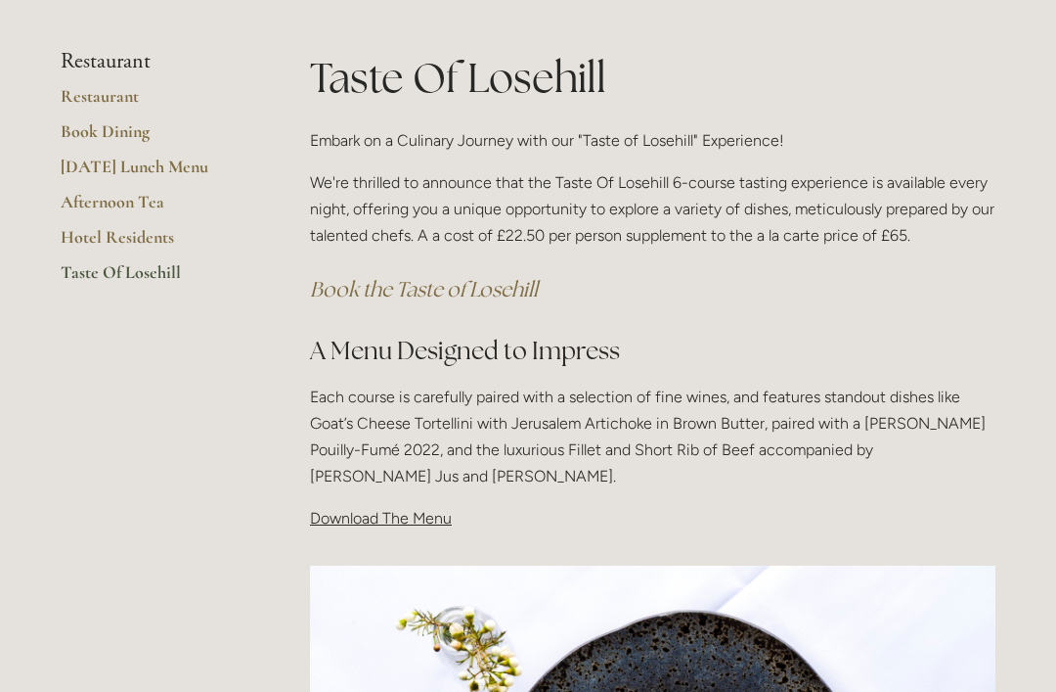
scroll to position [337, 0]
click at [140, 242] on link "Hotel Residents" at bounding box center [154, 244] width 187 height 35
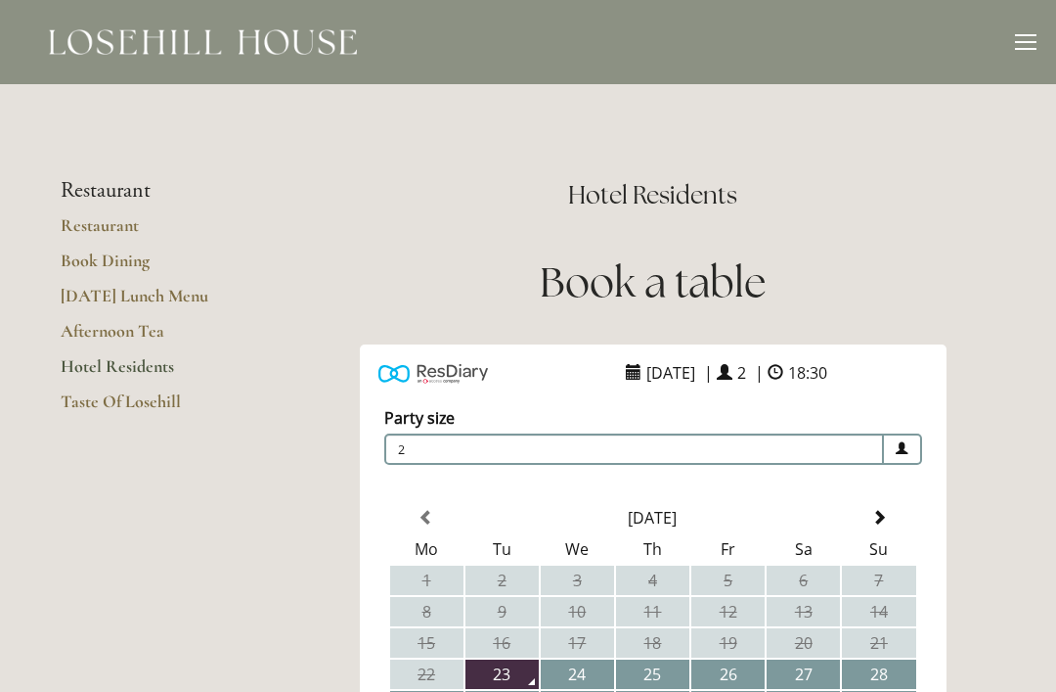
scroll to position [26, 0]
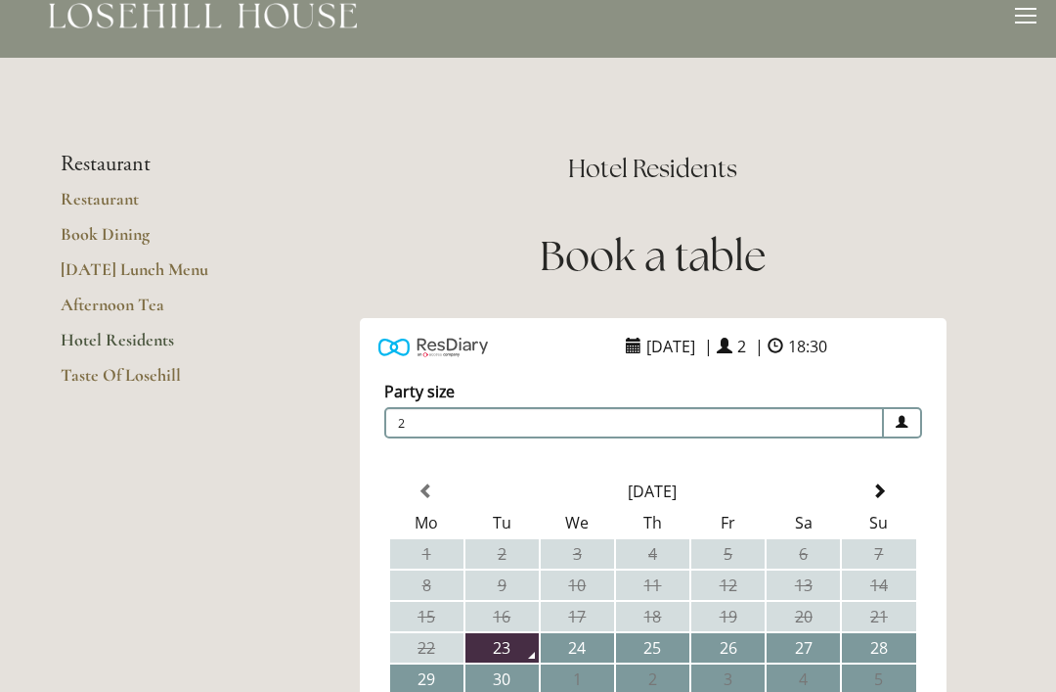
click at [110, 376] on link "Taste Of Losehill" at bounding box center [154, 381] width 187 height 35
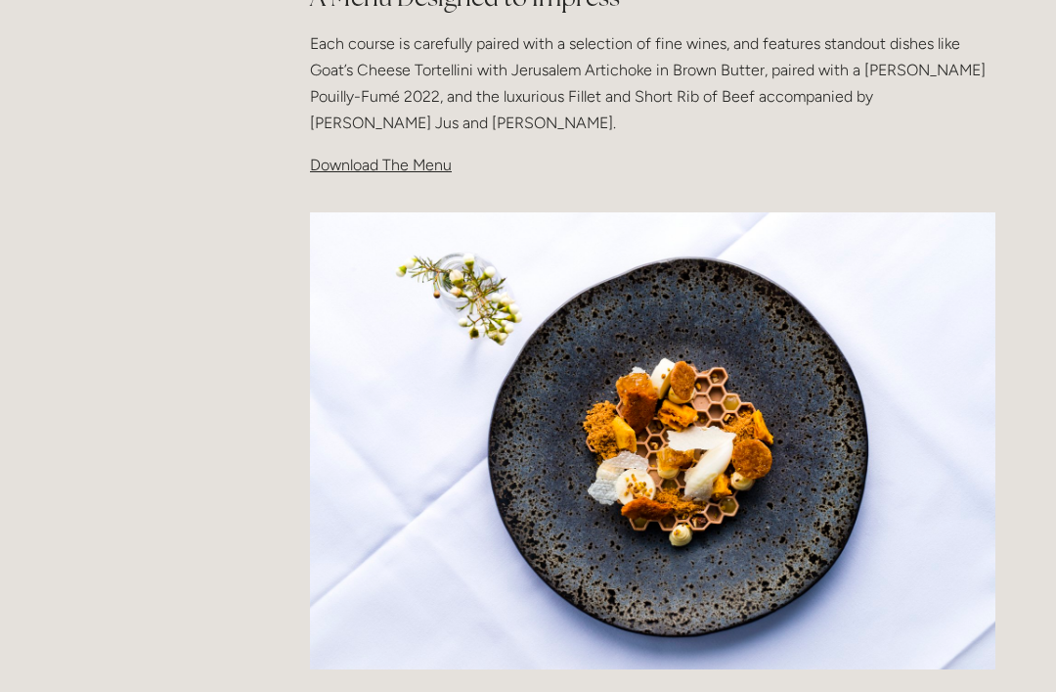
scroll to position [676, 0]
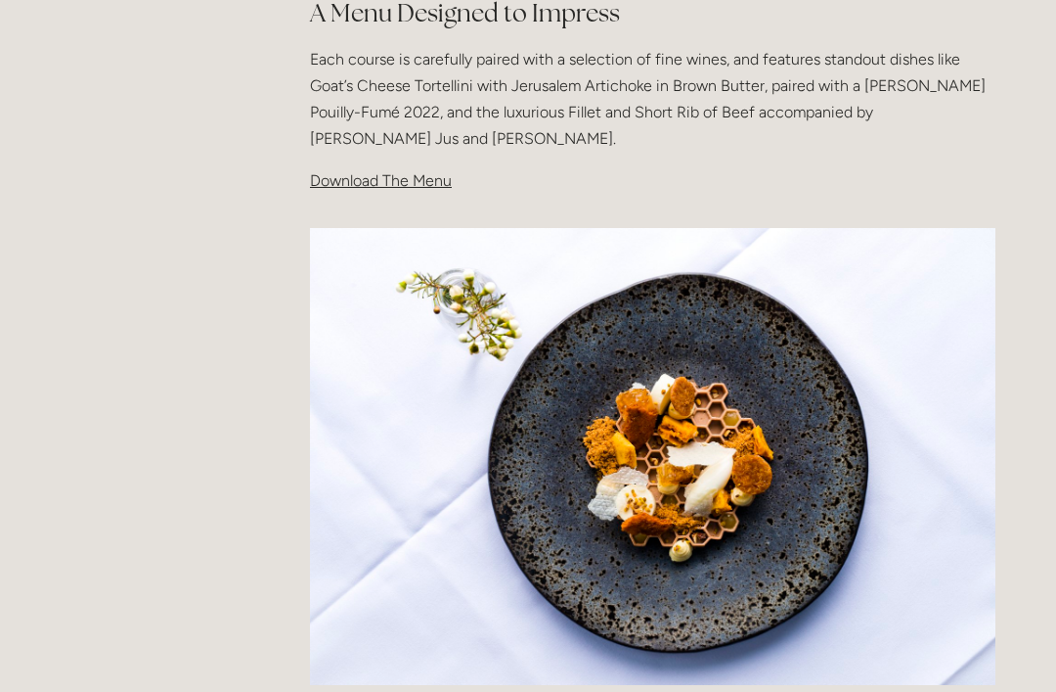
click at [385, 175] on span "Download The Menu" at bounding box center [381, 180] width 142 height 19
click at [424, 177] on span "Download The Menu" at bounding box center [381, 180] width 142 height 19
click at [447, 185] on span "Download The Menu" at bounding box center [381, 180] width 142 height 19
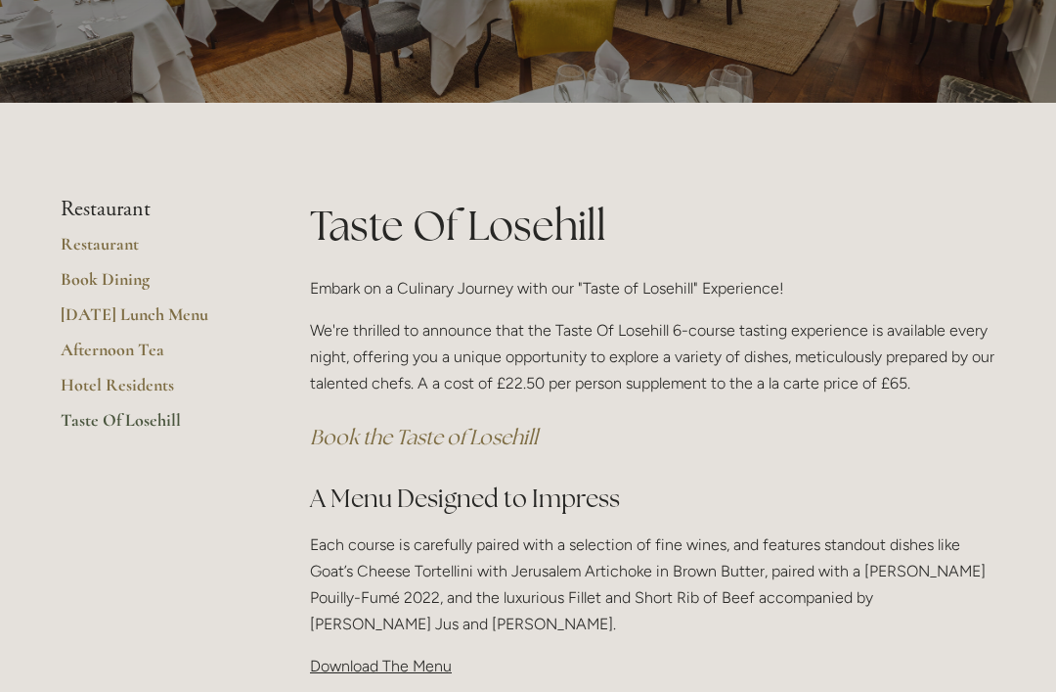
scroll to position [0, 0]
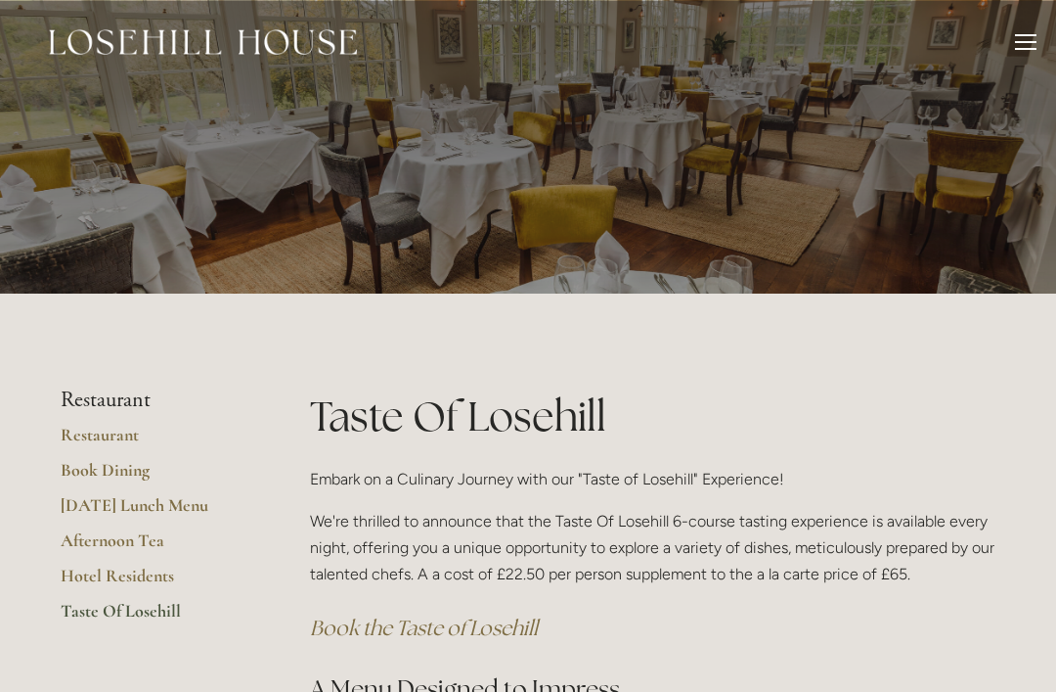
click at [1023, 49] on div at bounding box center [1026, 49] width 22 height 2
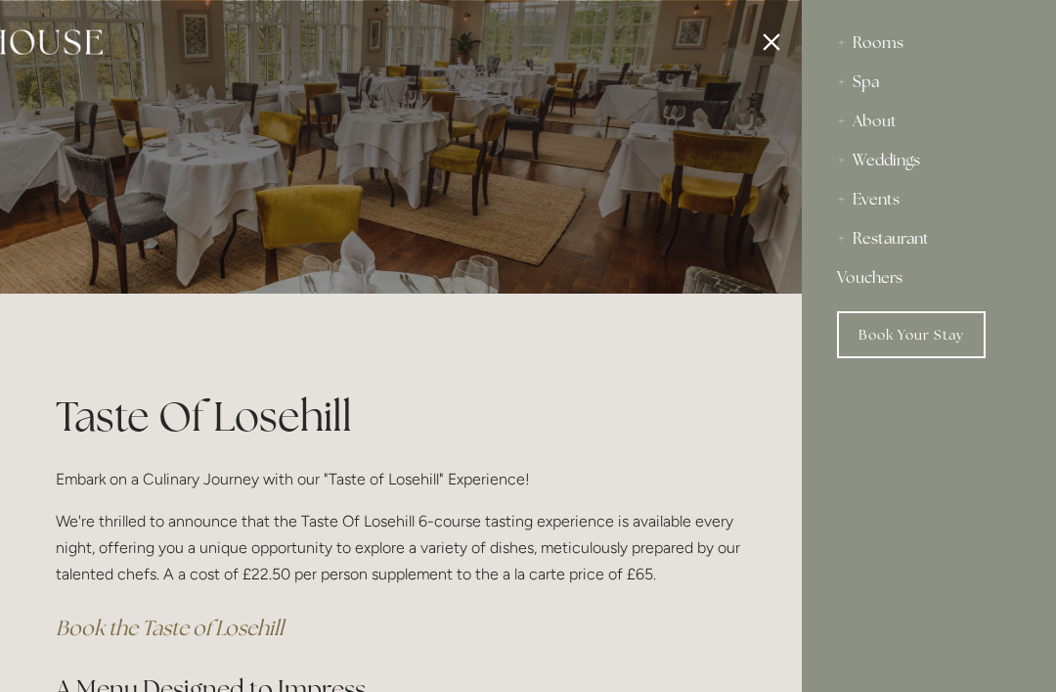
click at [900, 53] on div "Rooms" at bounding box center [929, 42] width 184 height 39
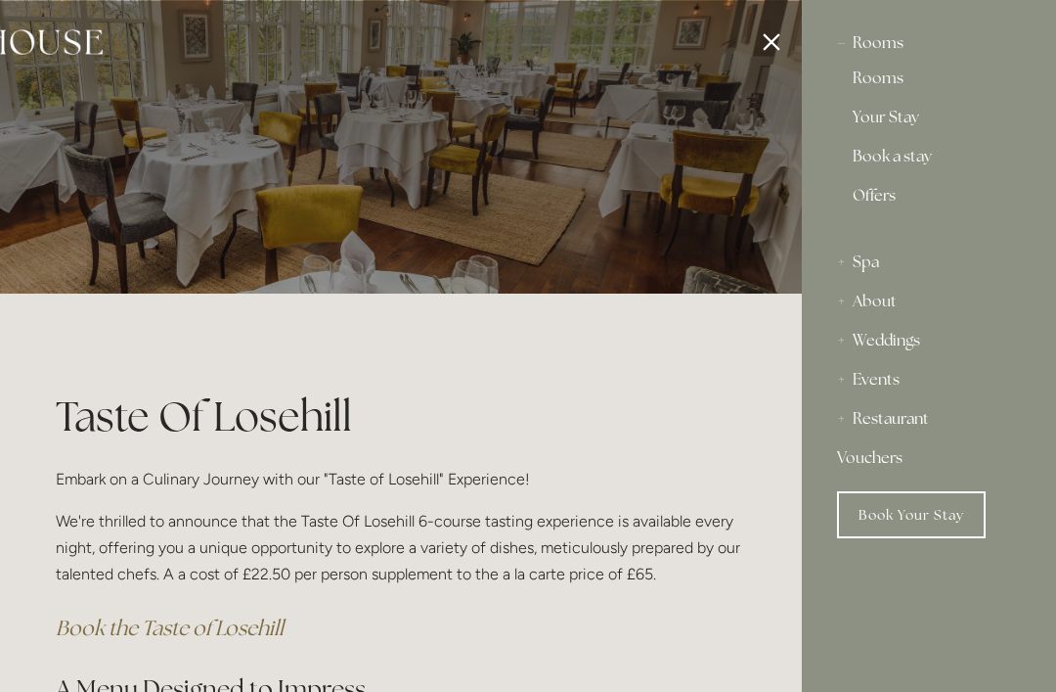
click at [886, 48] on div "Rooms" at bounding box center [929, 42] width 184 height 39
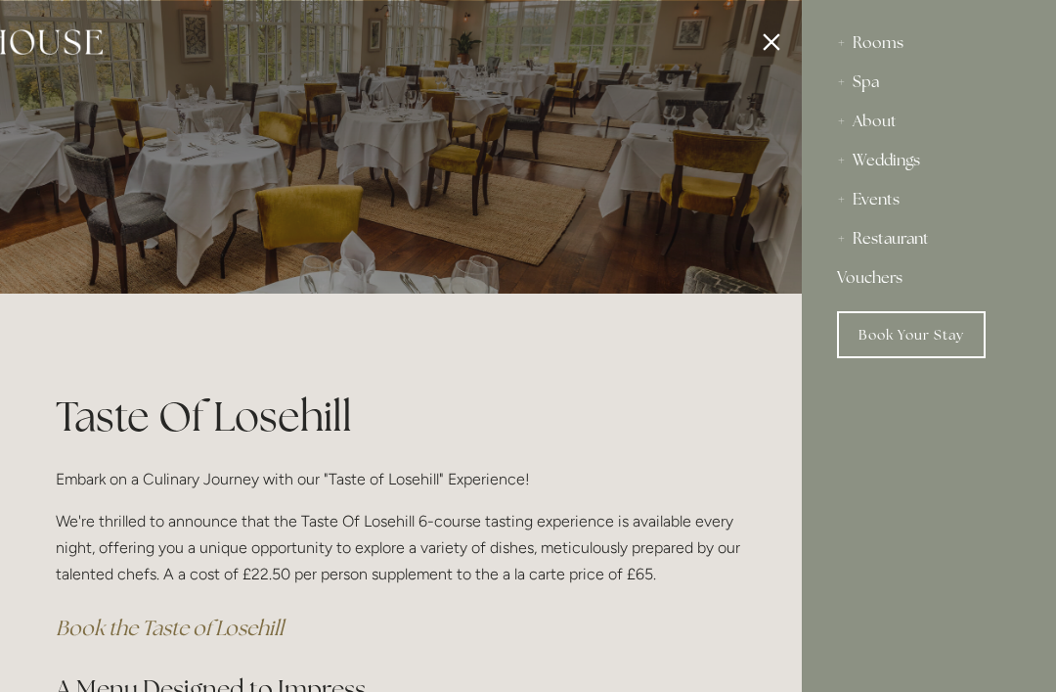
click at [890, 51] on div "Rooms" at bounding box center [929, 42] width 184 height 39
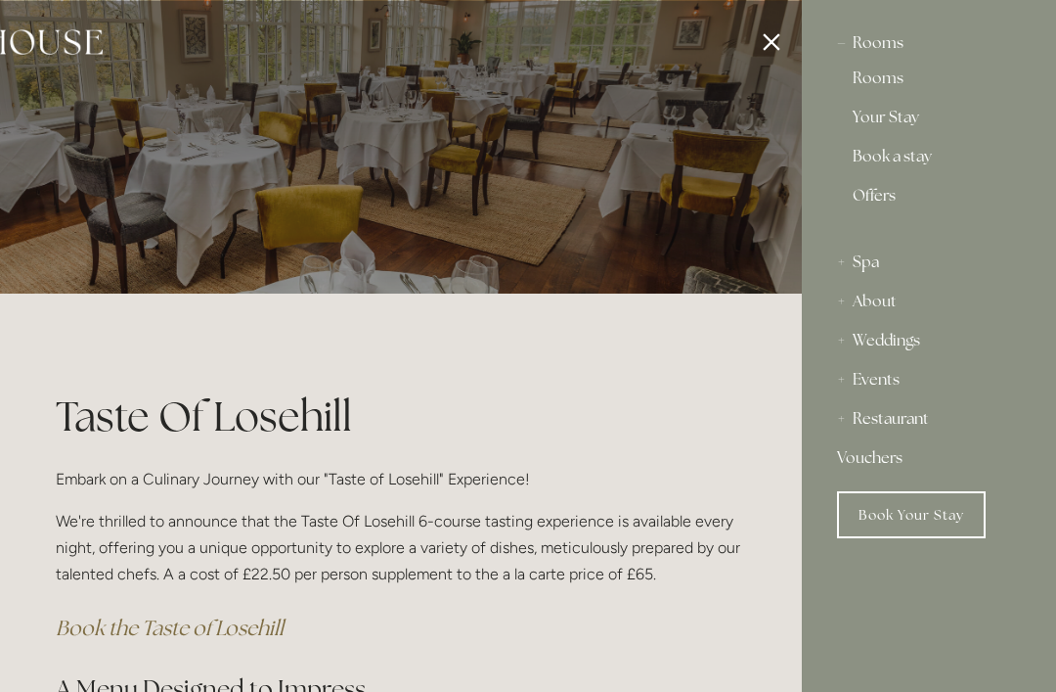
click at [890, 126] on link "Your Stay" at bounding box center [929, 121] width 153 height 23
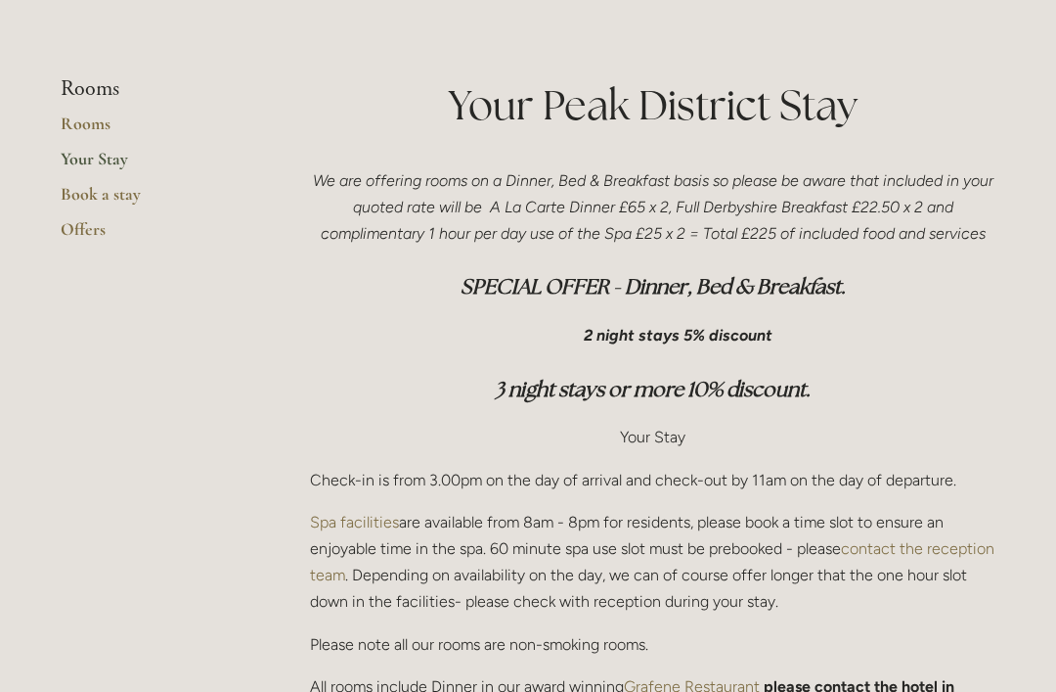
scroll to position [427, 0]
click at [115, 200] on link "Book a stay" at bounding box center [154, 201] width 187 height 35
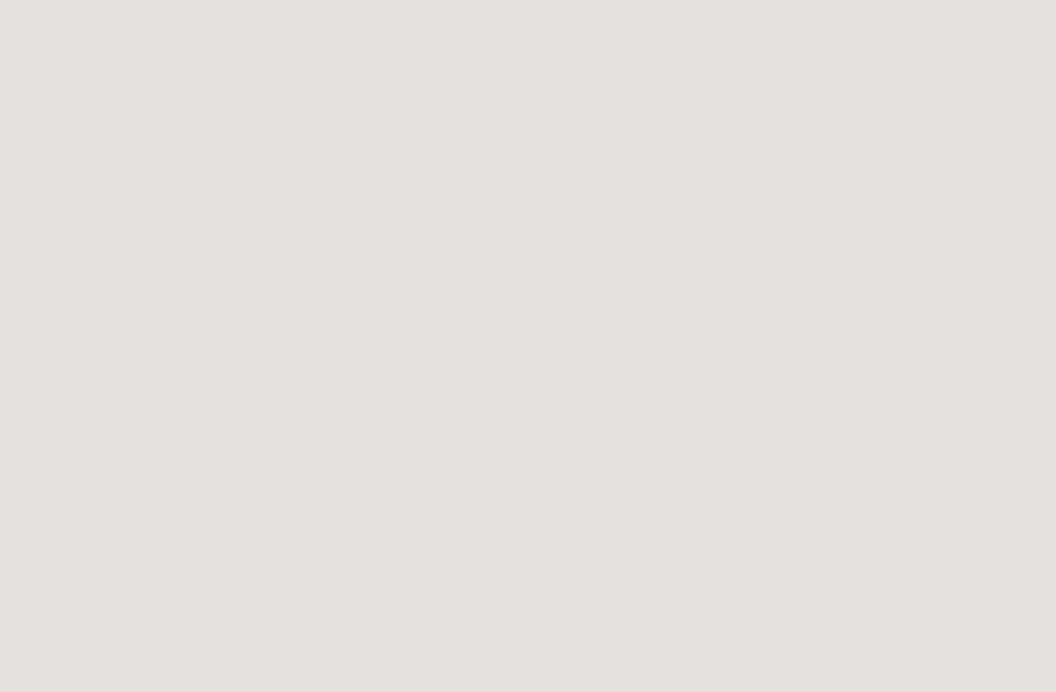
scroll to position [2333, 0]
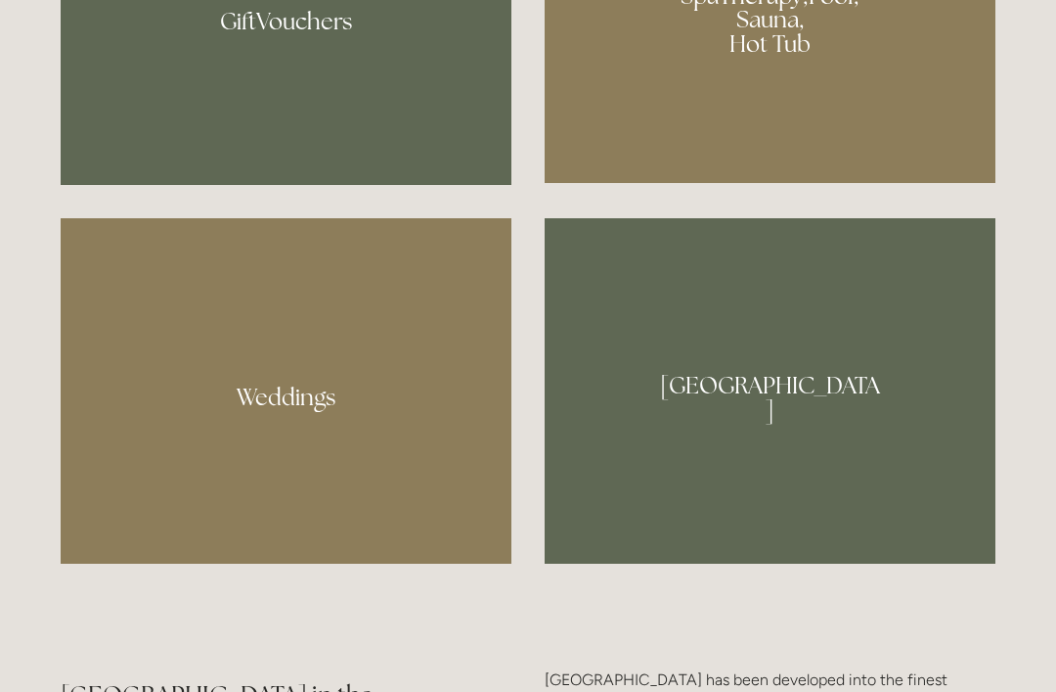
scroll to position [1698, 0]
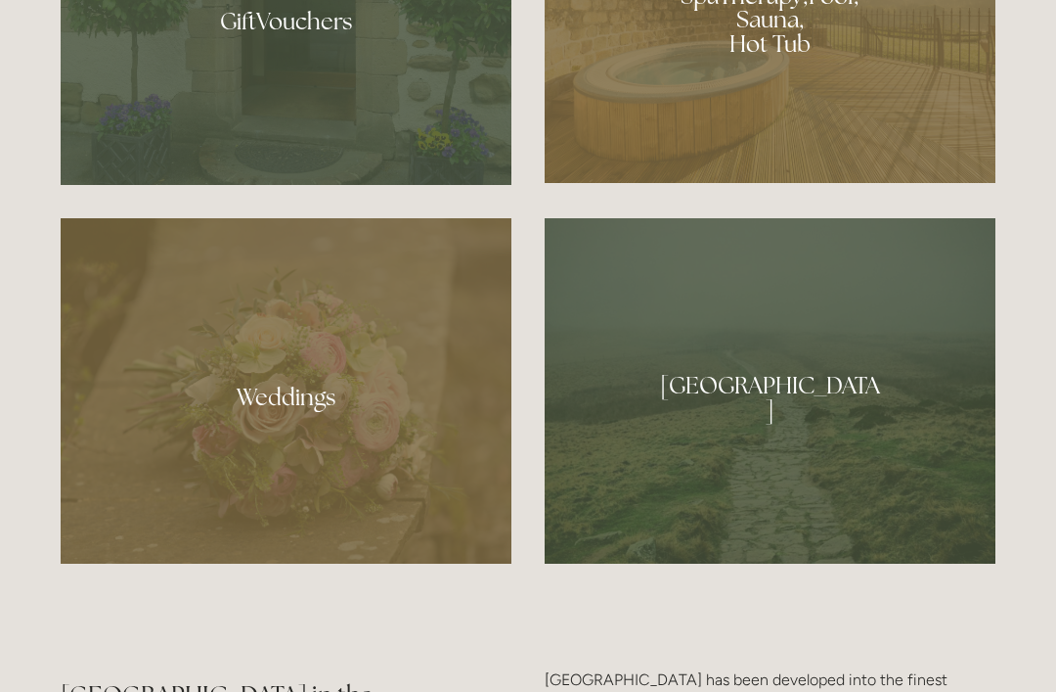
click at [805, 452] on div at bounding box center [770, 390] width 451 height 345
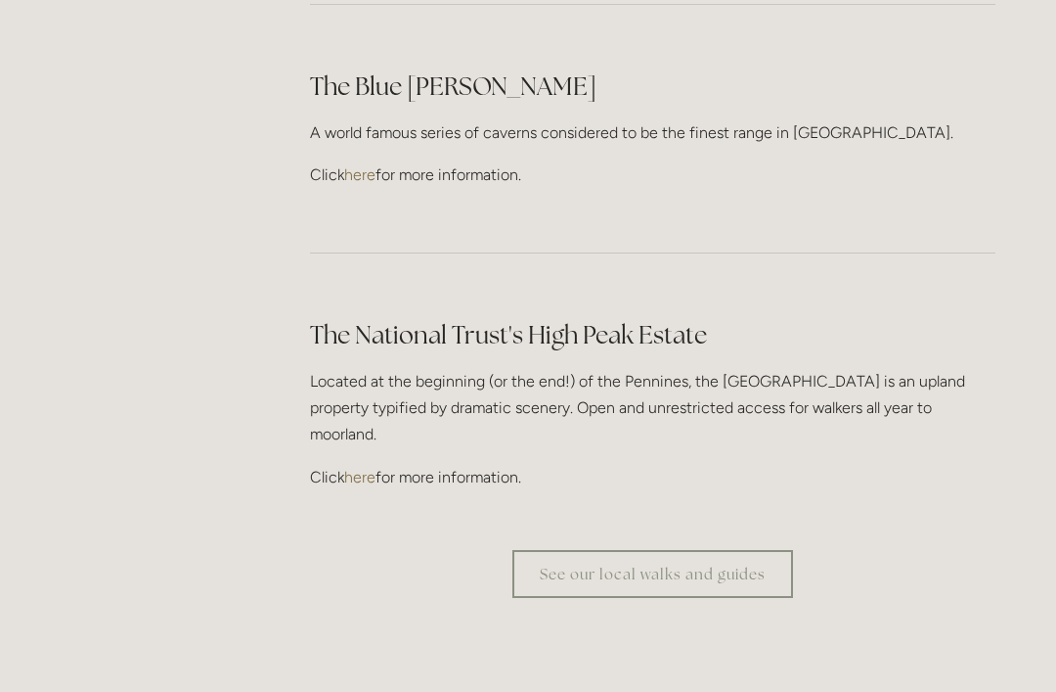
scroll to position [5744, 0]
click at [671, 550] on link "See our local walks and guides" at bounding box center [653, 574] width 281 height 48
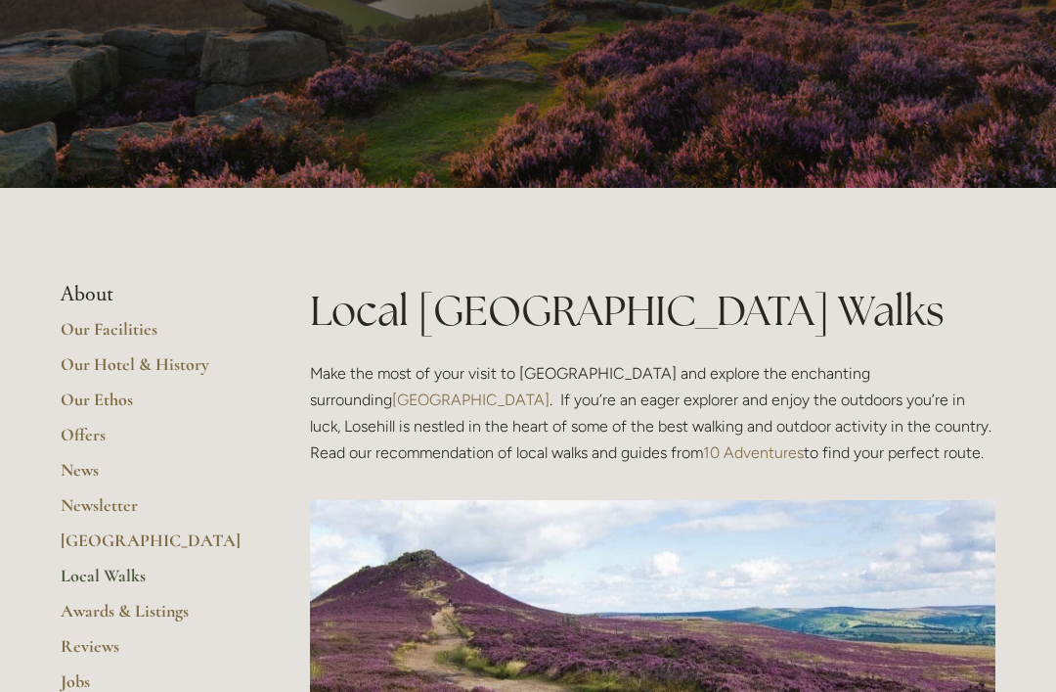
scroll to position [106, 0]
click at [164, 355] on link "Our Hotel & History" at bounding box center [154, 370] width 187 height 35
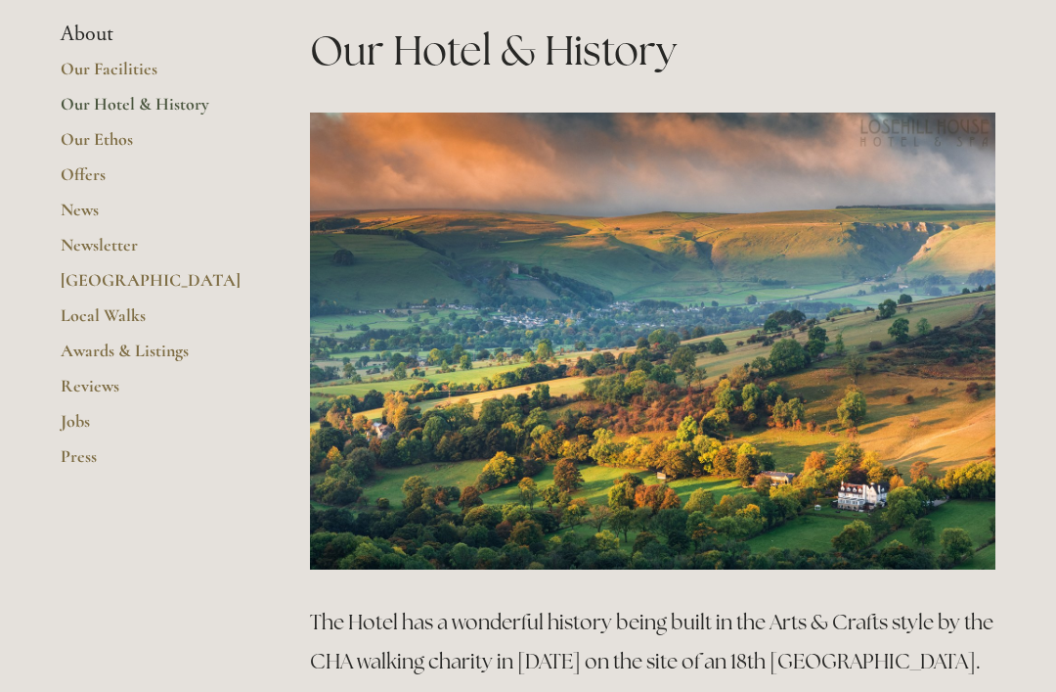
scroll to position [474, 0]
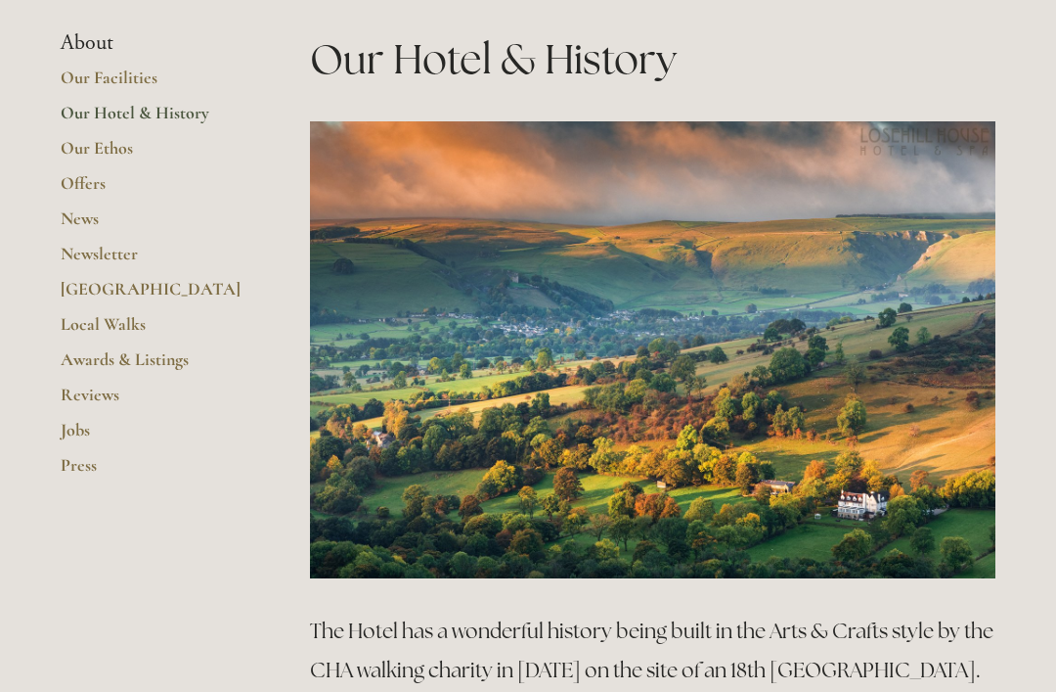
click at [115, 323] on link "Local Walks" at bounding box center [154, 330] width 187 height 35
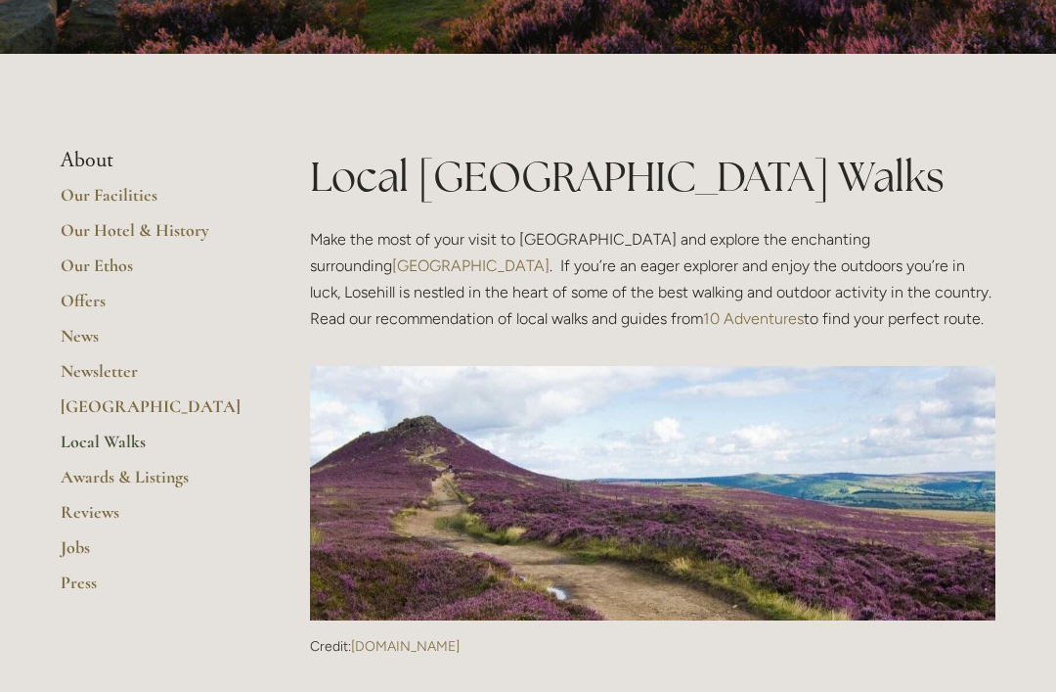
scroll to position [240, 0]
click at [703, 322] on link "10 Adventures" at bounding box center [753, 318] width 101 height 19
